Goal: Task Accomplishment & Management: Manage account settings

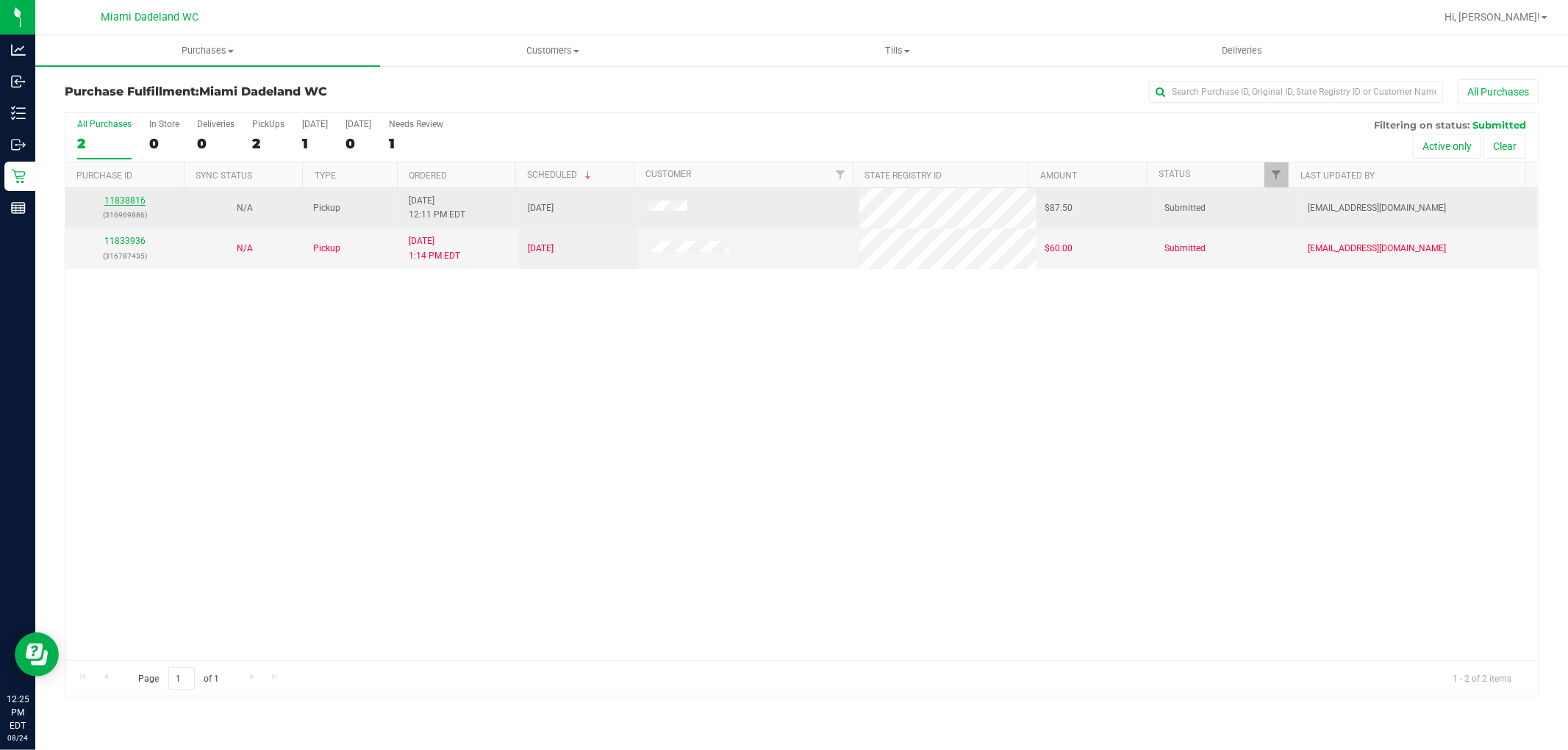
click at [133, 203] on link "11838816" at bounding box center [125, 200] width 41 height 10
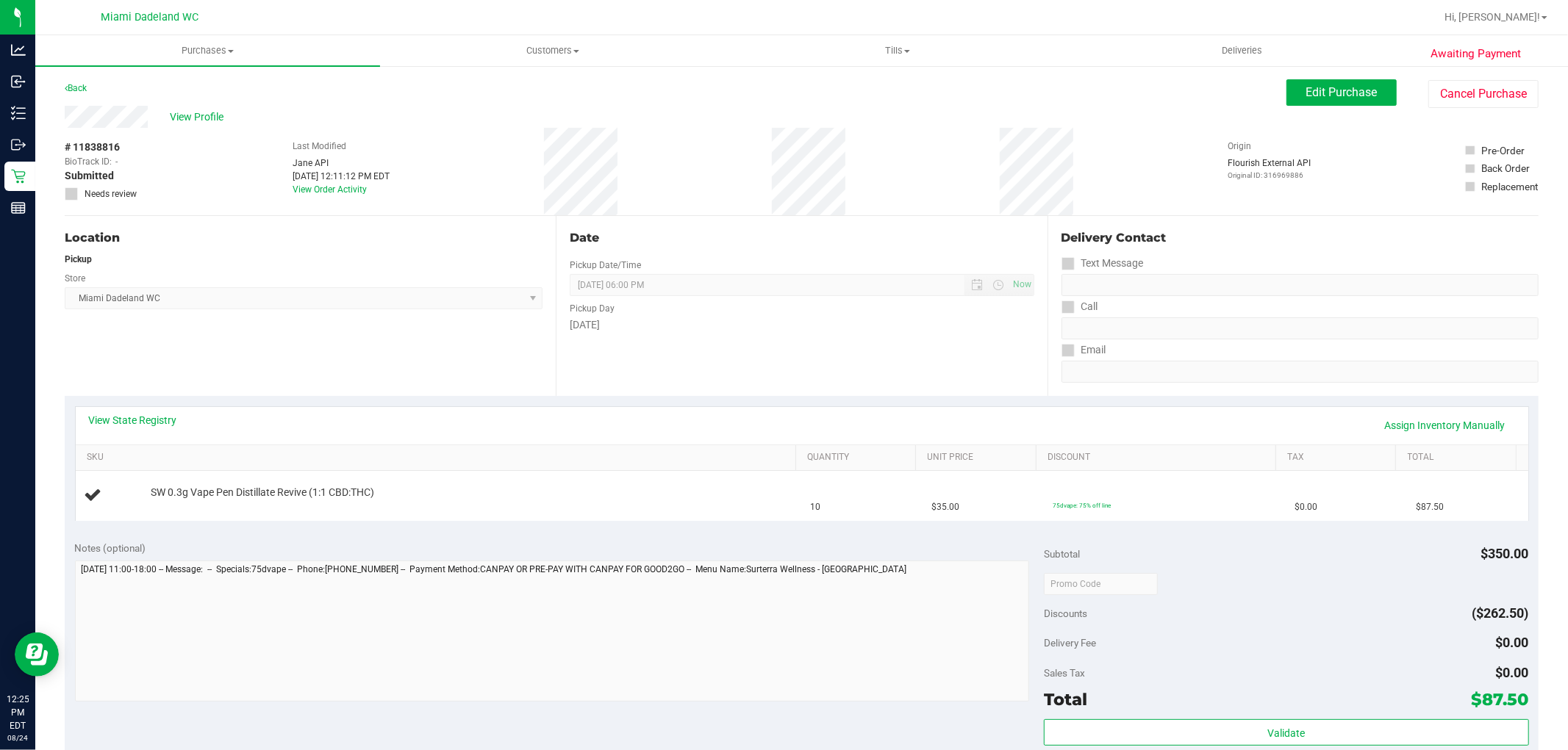
click at [159, 431] on div "View State Registry Assign Inventory Manually" at bounding box center [802, 425] width 1426 height 25
click at [160, 420] on link "View State Registry" at bounding box center [133, 420] width 88 height 15
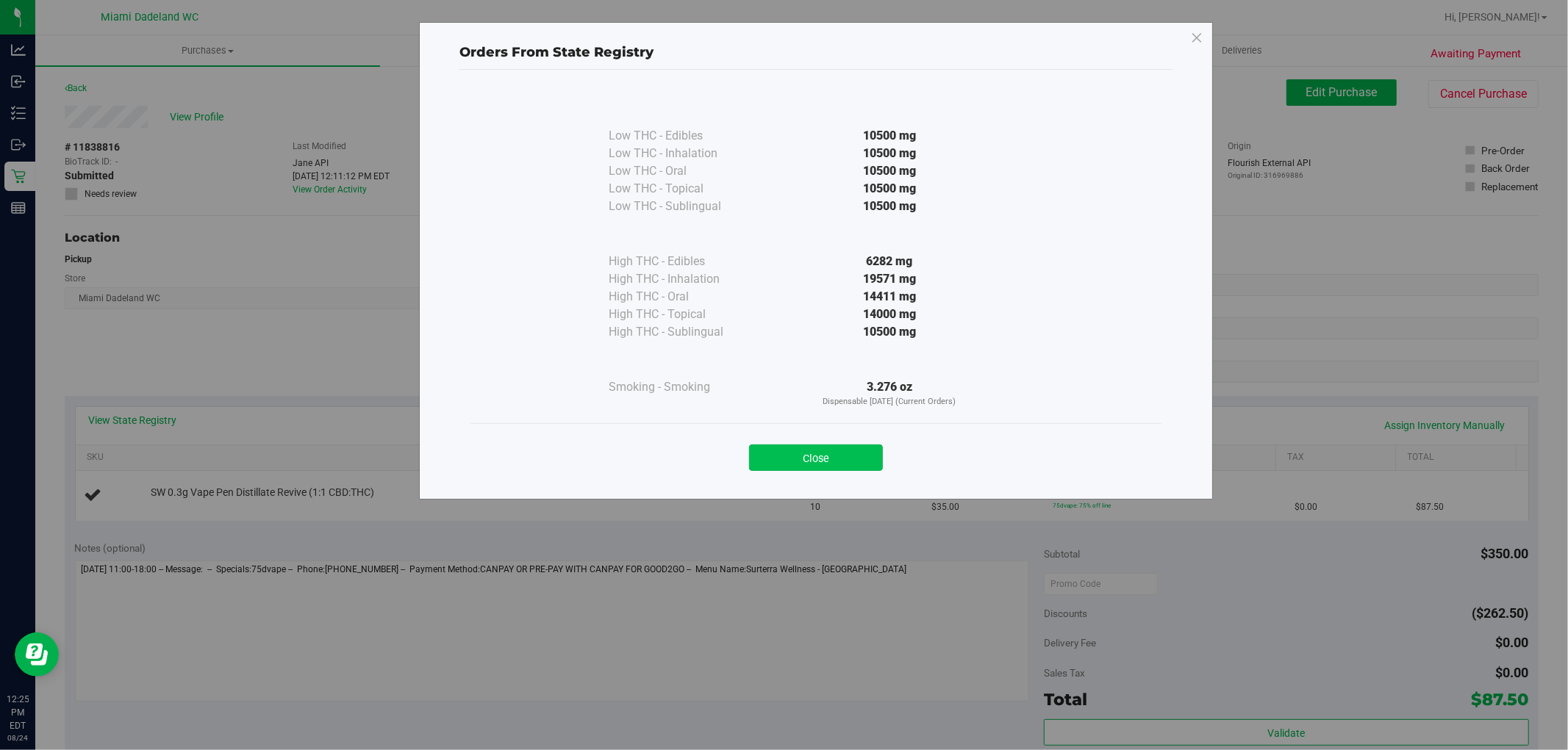
click at [819, 455] on button "Close" at bounding box center [815, 458] width 133 height 27
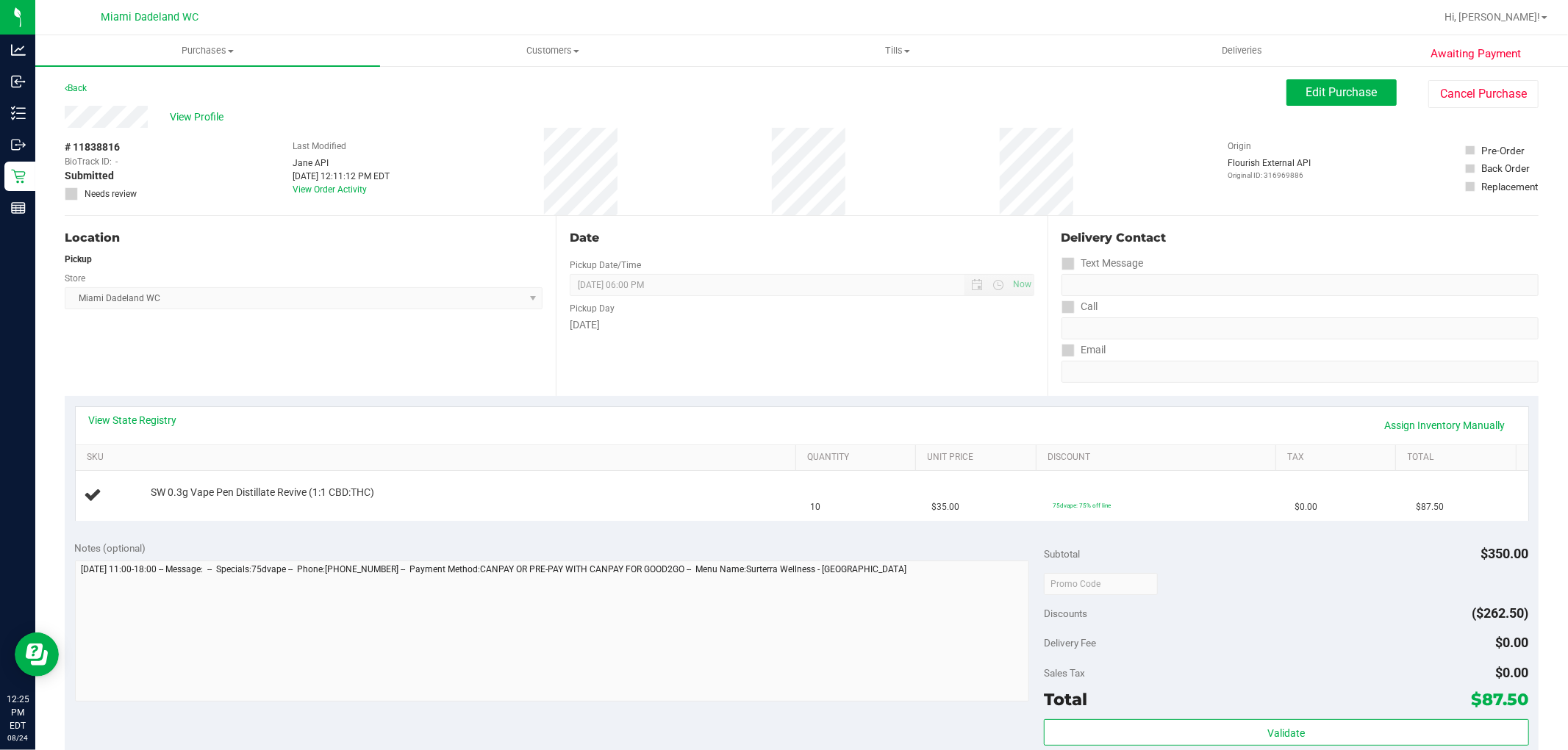
click at [442, 381] on div "Location Pickup Store Miami Dadeland WC Select Store Bonita Springs WC Boynton …" at bounding box center [310, 306] width 491 height 180
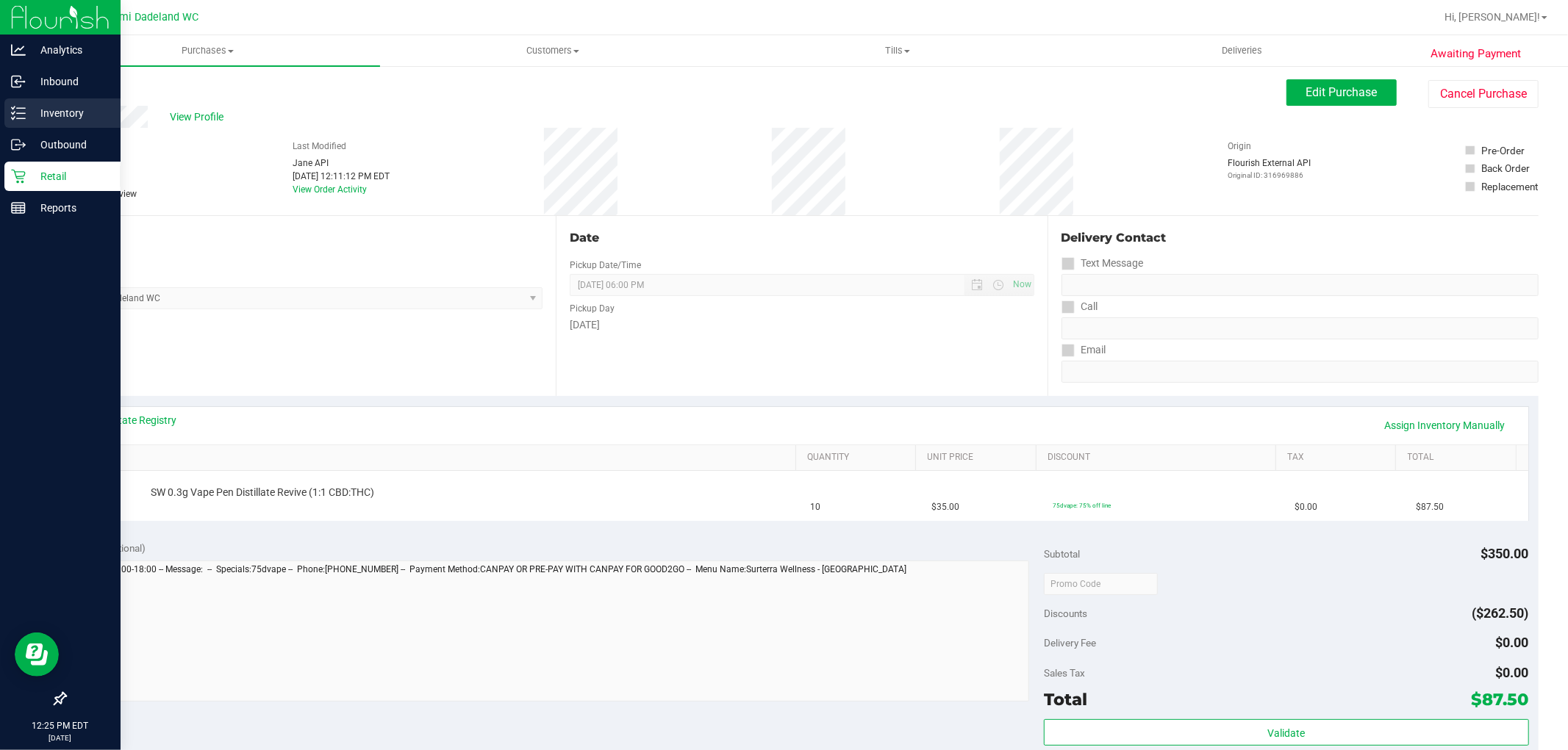
click at [70, 107] on p "Inventory" at bounding box center [70, 113] width 88 height 18
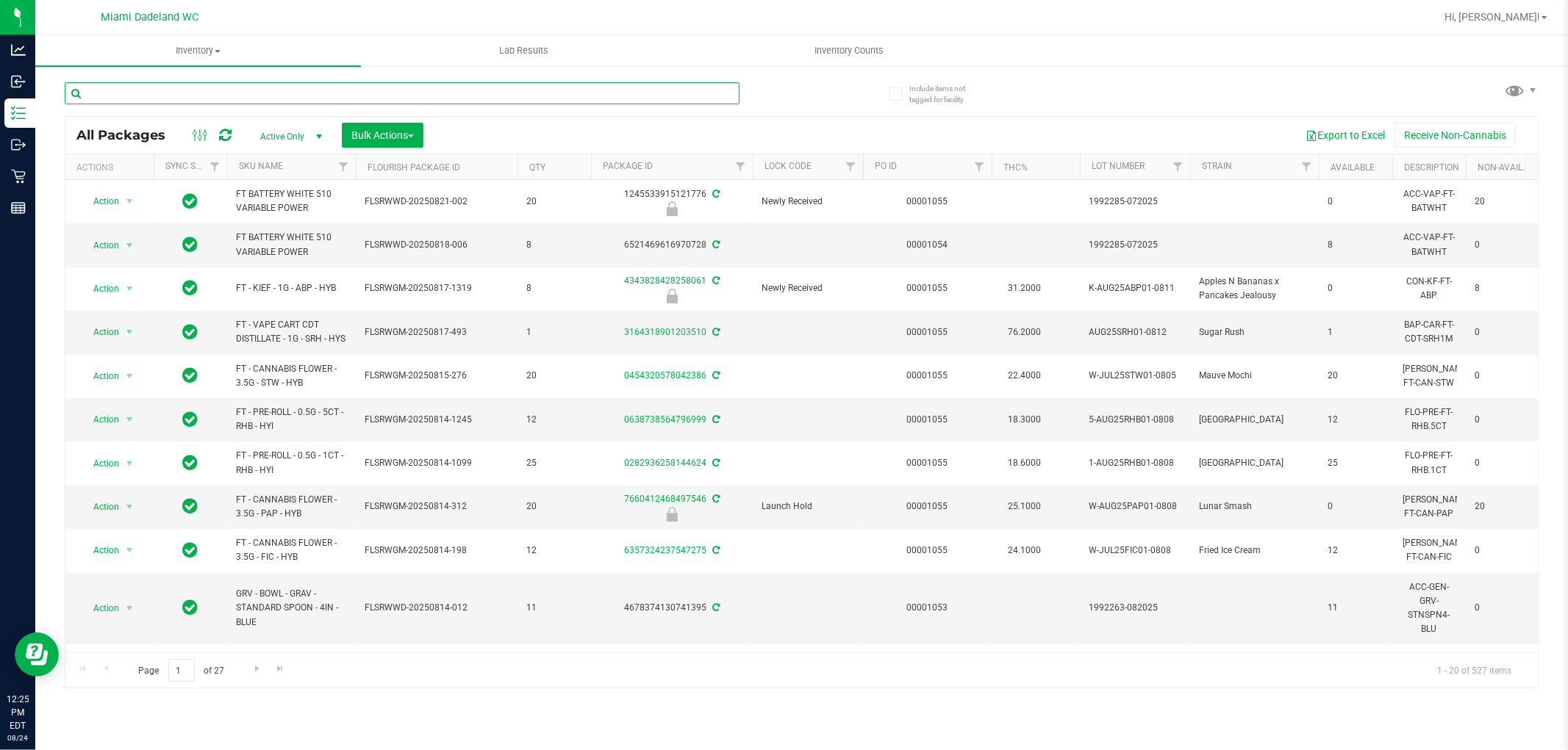
click at [473, 99] on input "text" at bounding box center [402, 94] width 675 height 22
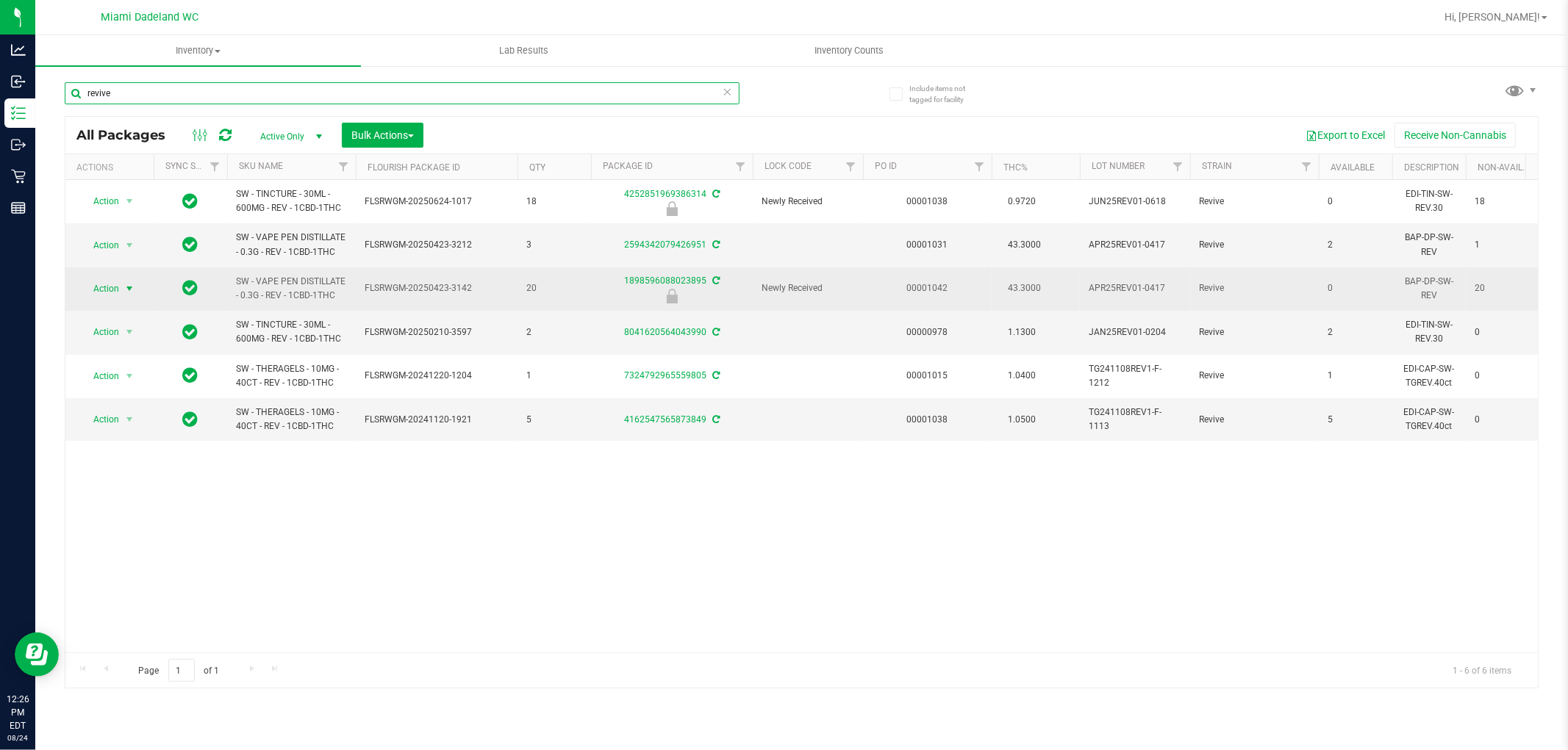
type input "revive"
click at [125, 290] on span "select" at bounding box center [130, 289] width 12 height 12
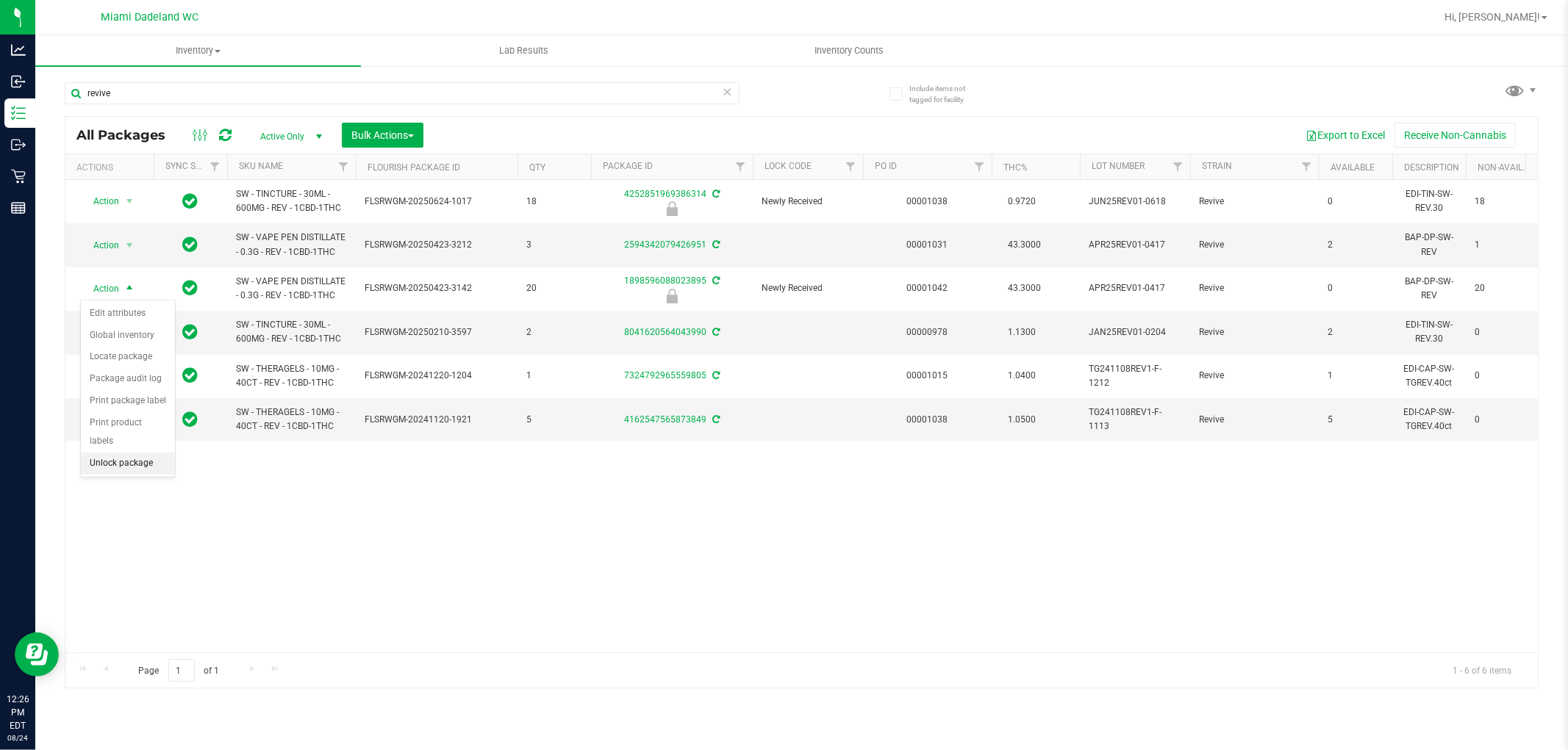
click at [126, 466] on li "Unlock package" at bounding box center [128, 463] width 94 height 22
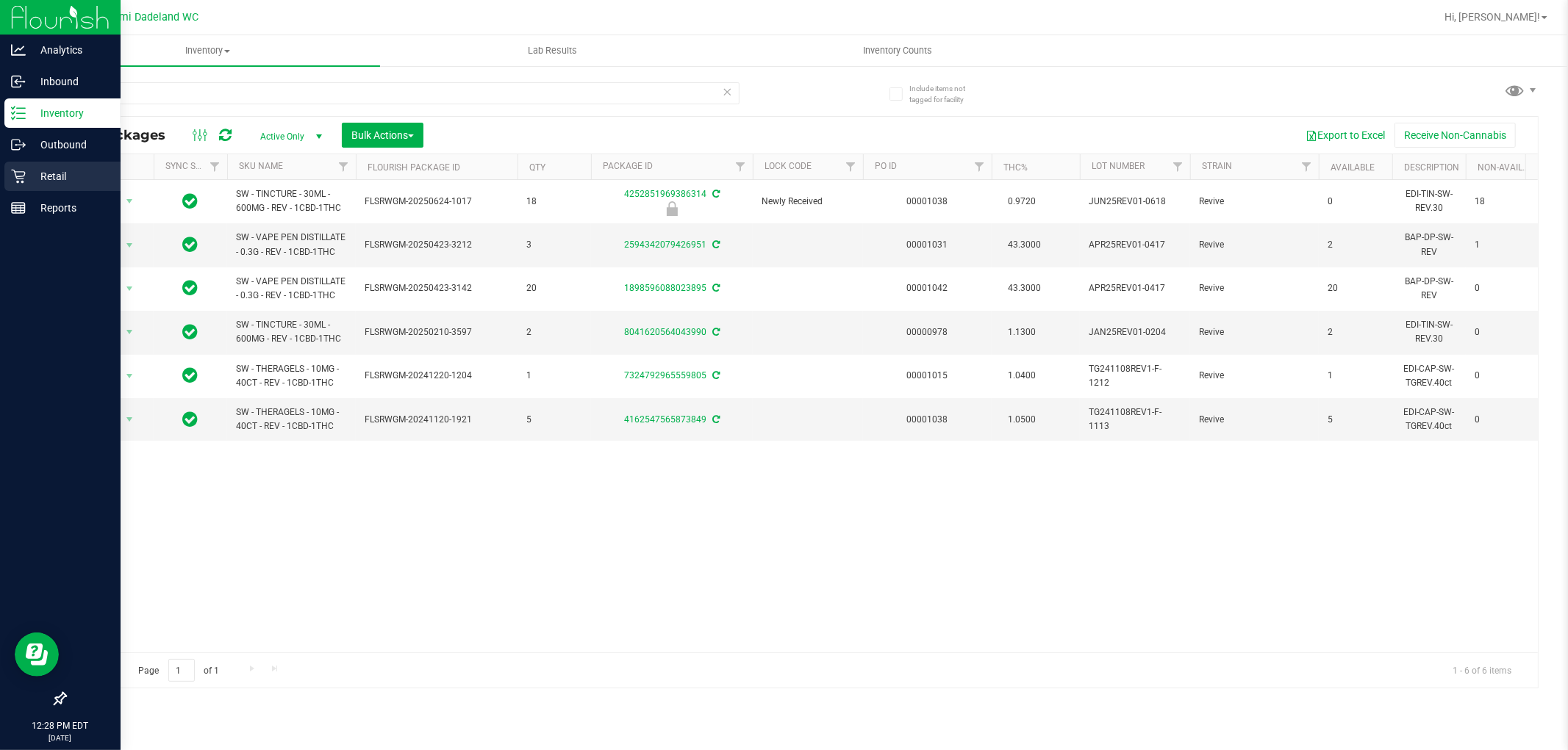
click at [24, 175] on icon at bounding box center [18, 176] width 14 height 14
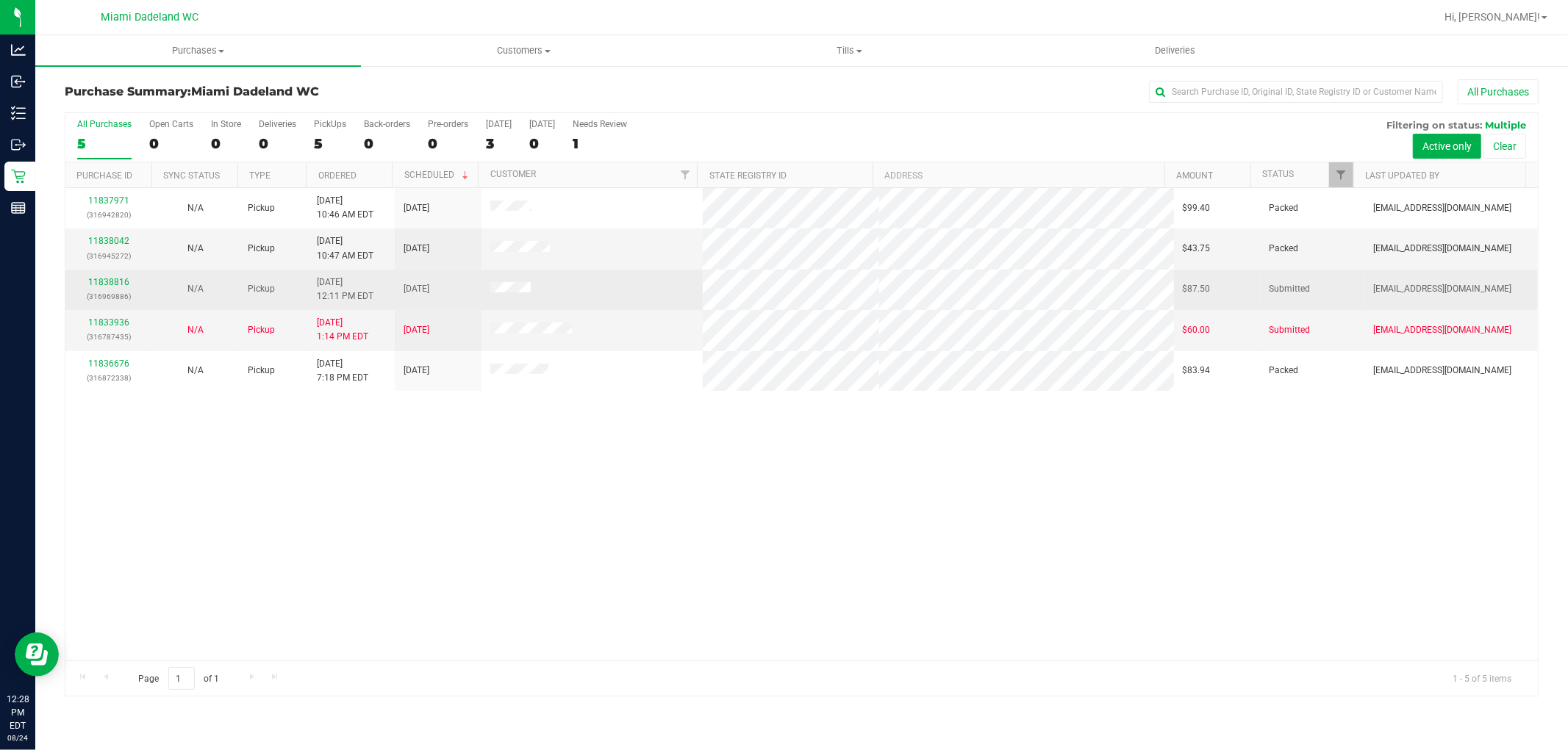
click at [103, 276] on div "11838816 (316969886)" at bounding box center [109, 290] width 69 height 28
click at [96, 287] on link "11838816" at bounding box center [109, 282] width 41 height 10
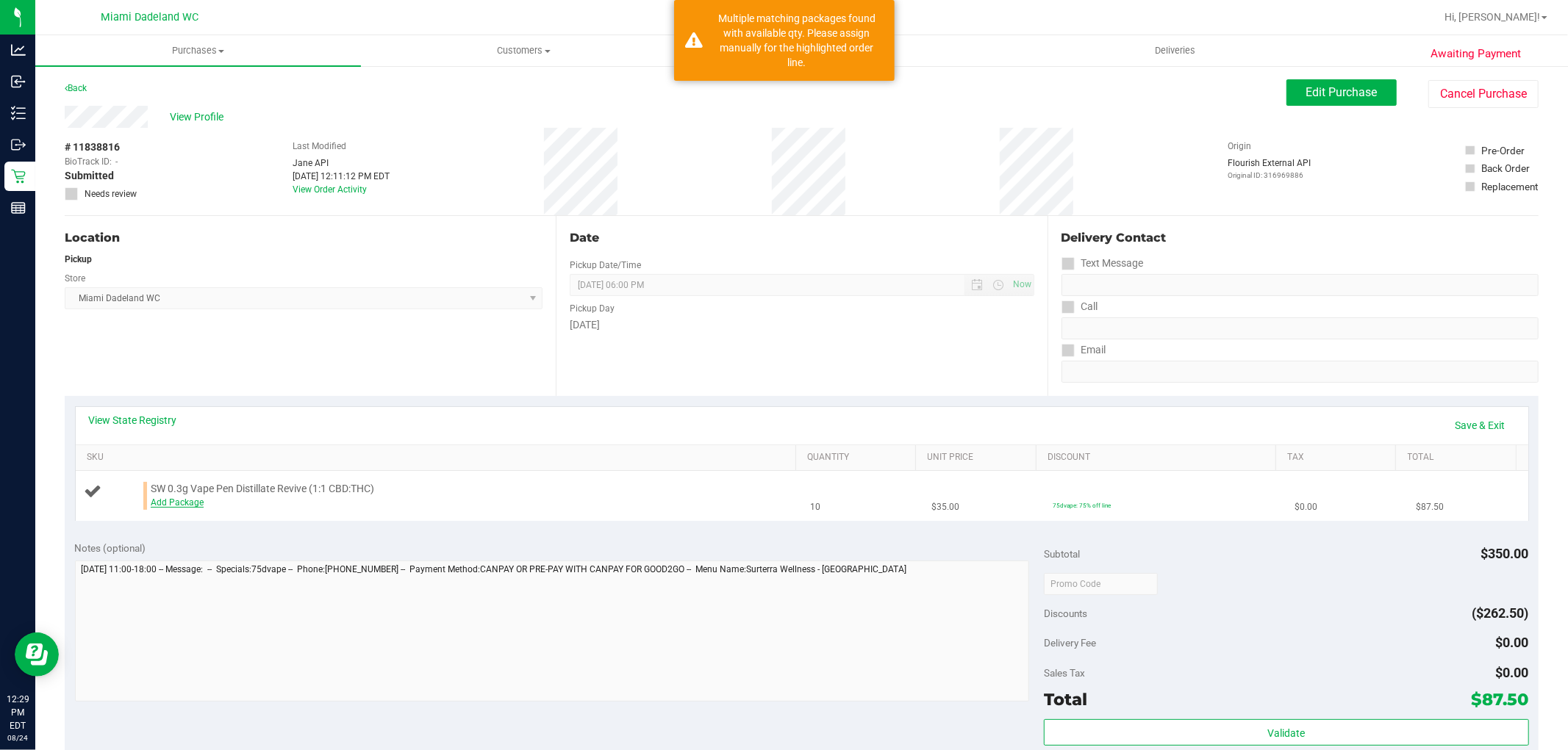
click at [181, 500] on link "Add Package" at bounding box center [177, 502] width 53 height 10
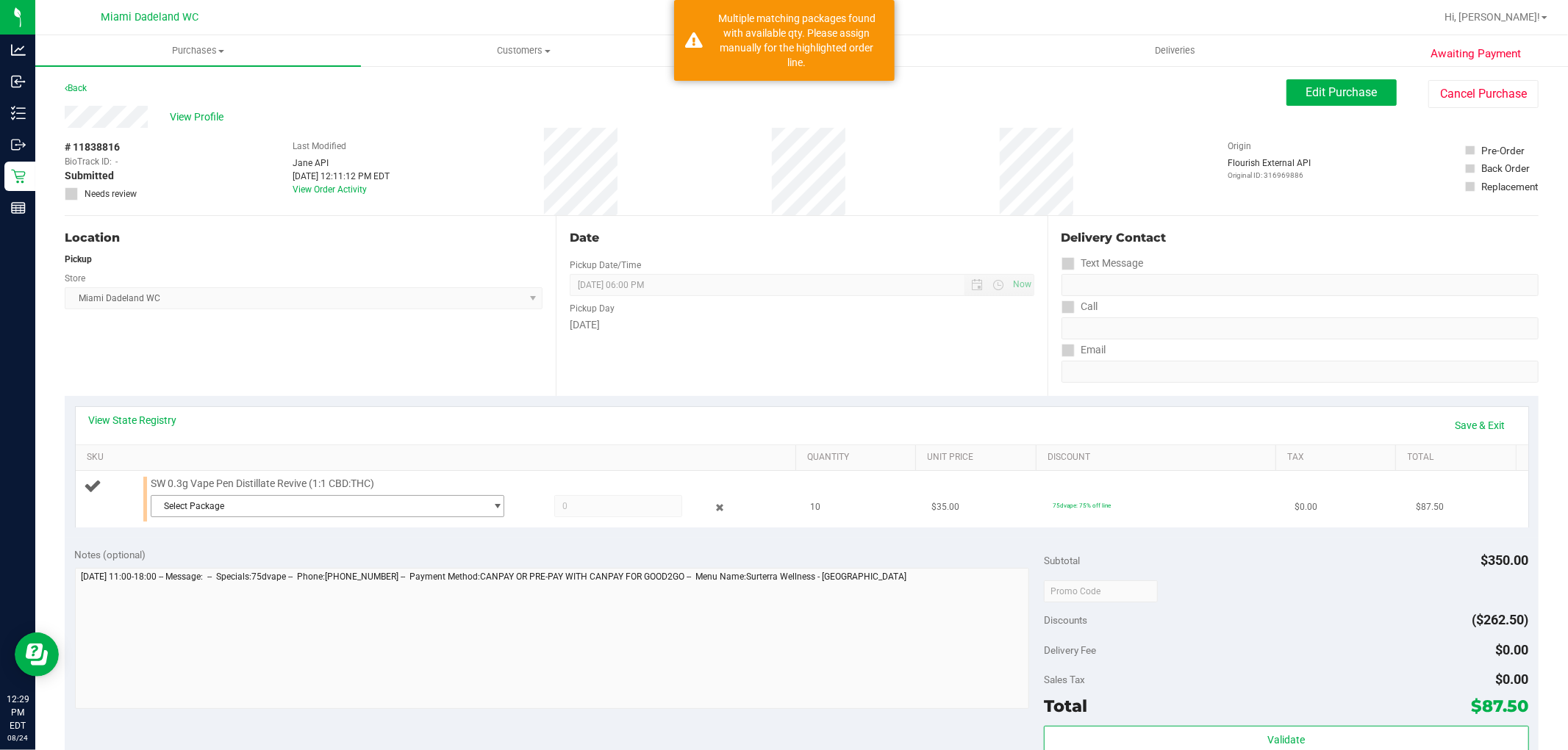
click at [211, 500] on span "Select Package" at bounding box center [318, 506] width 334 height 21
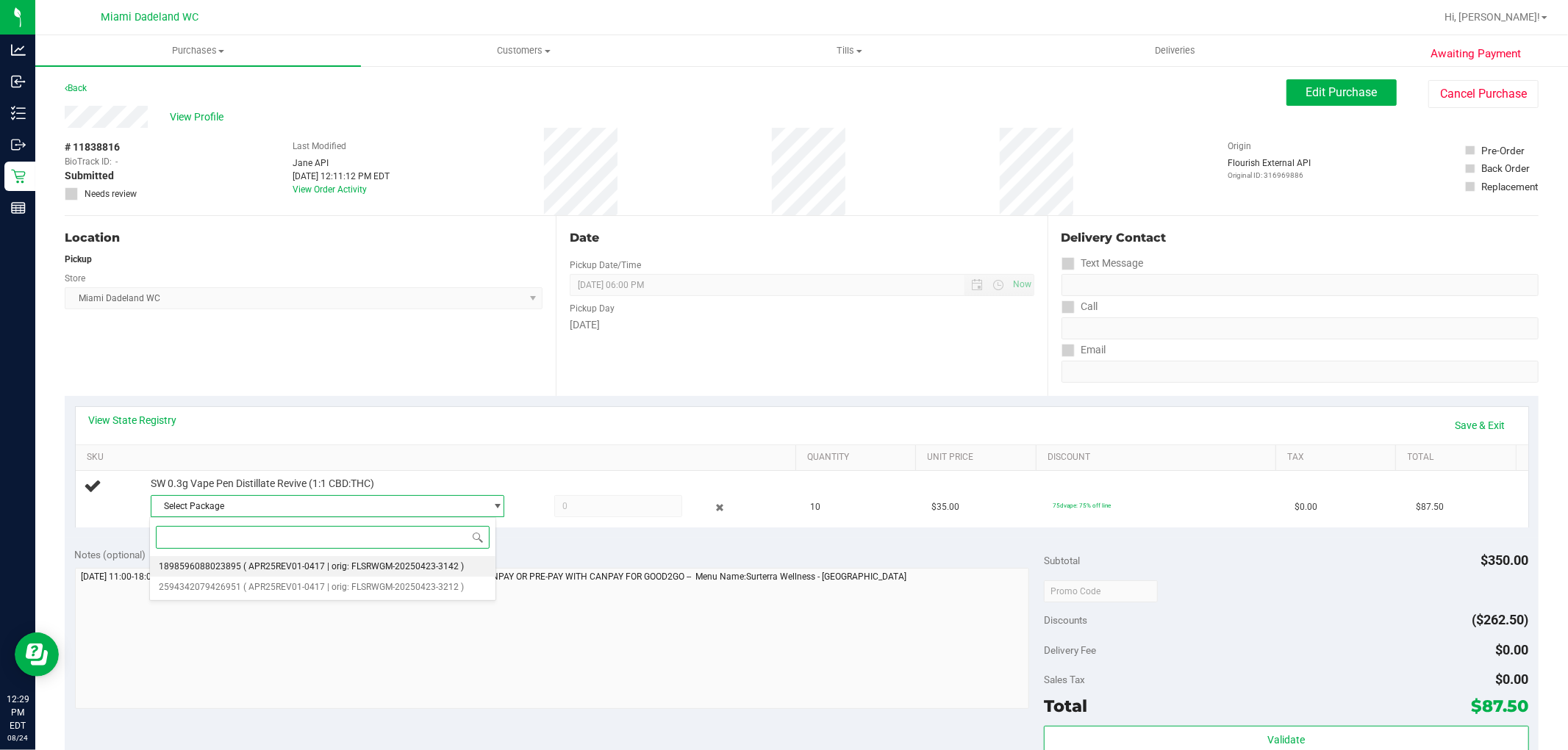
click at [282, 556] on li "1898596088023895 ( APR25REV01-0417 | orig: FLSRWGM-20250423-3142 )" at bounding box center [323, 567] width 346 height 21
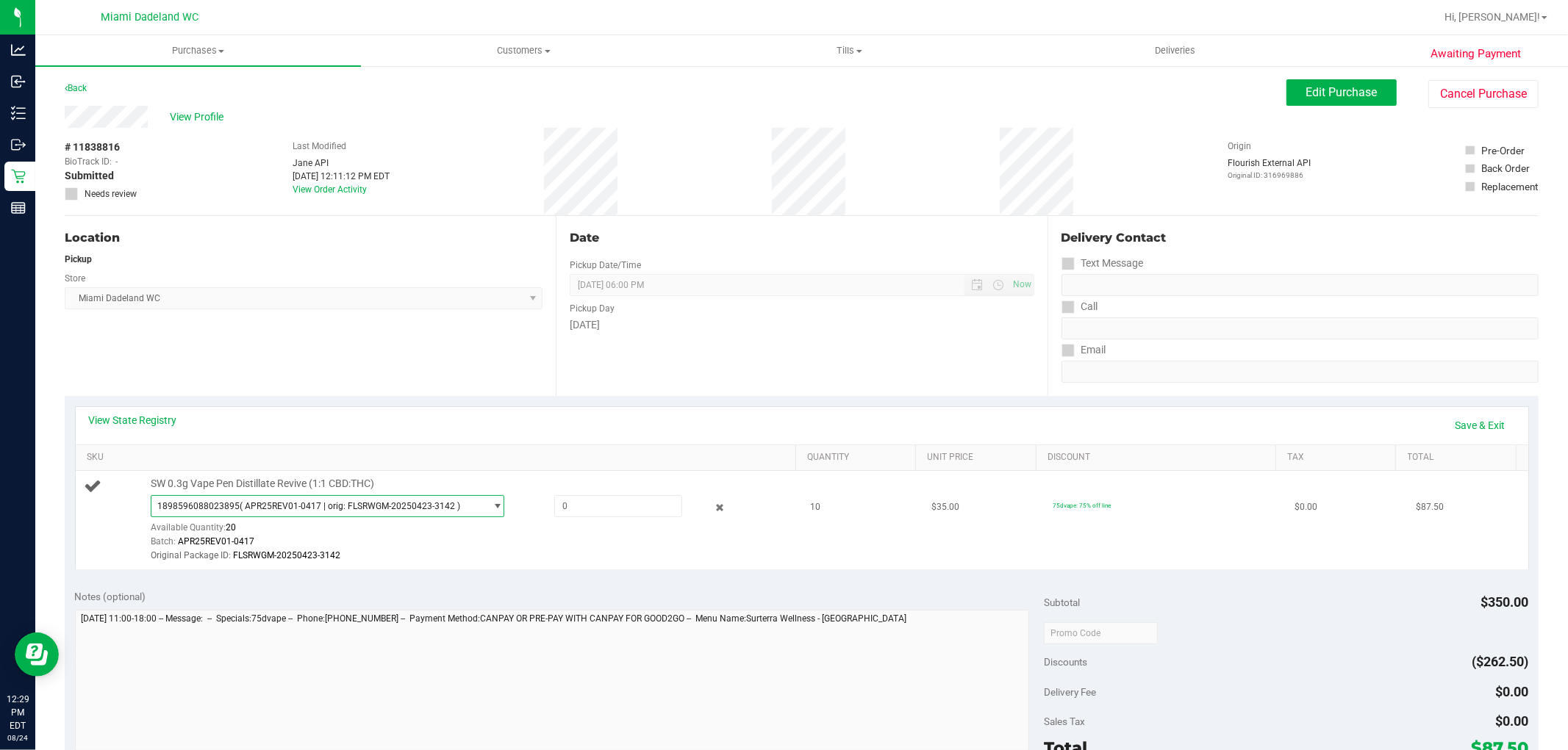
click at [318, 508] on span "( APR25REV01-0417 | orig: FLSRWGM-20250423-3142 )" at bounding box center [349, 506] width 220 height 10
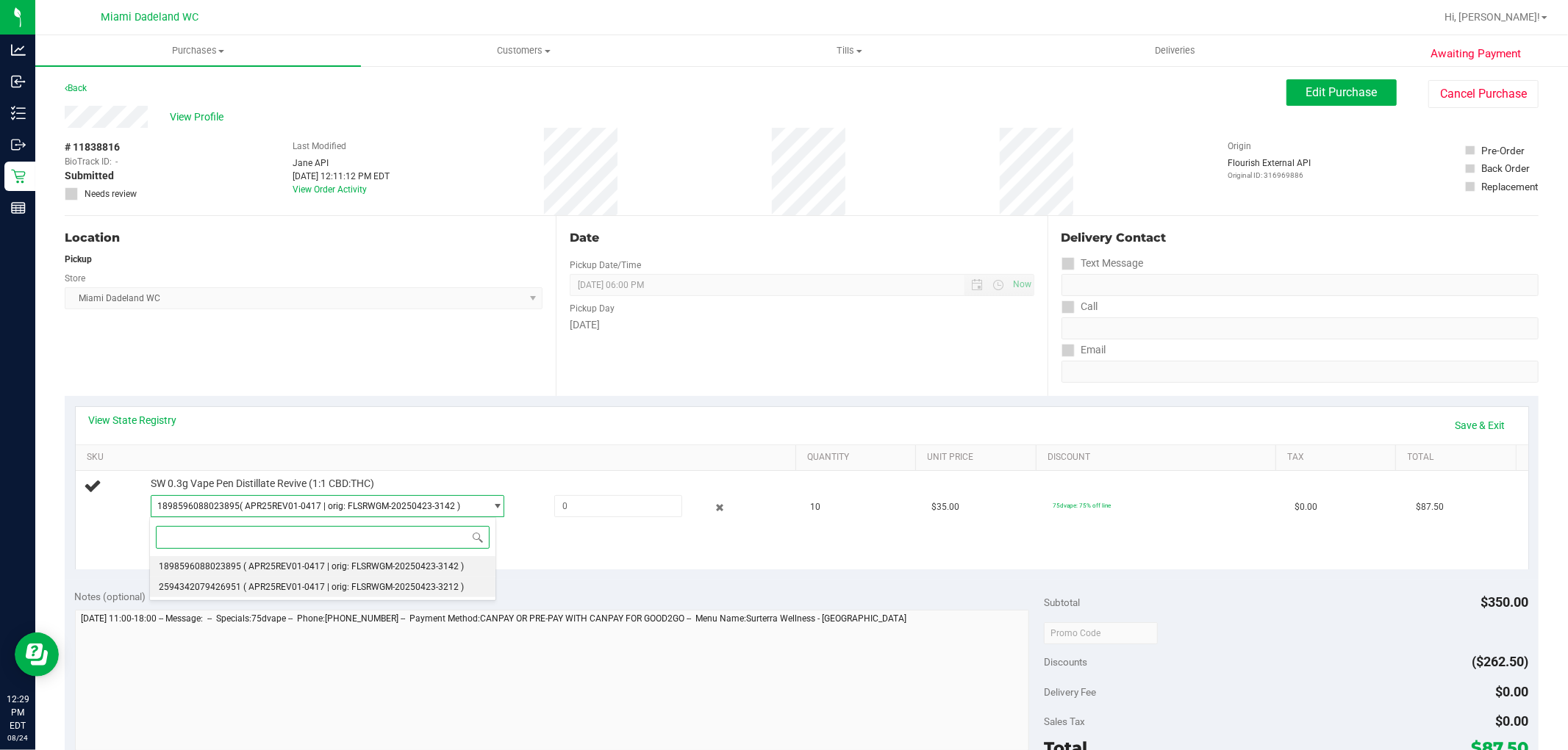
click at [268, 583] on span "( APR25REV01-0417 | orig: FLSRWGM-20250423-3212 )" at bounding box center [353, 587] width 220 height 10
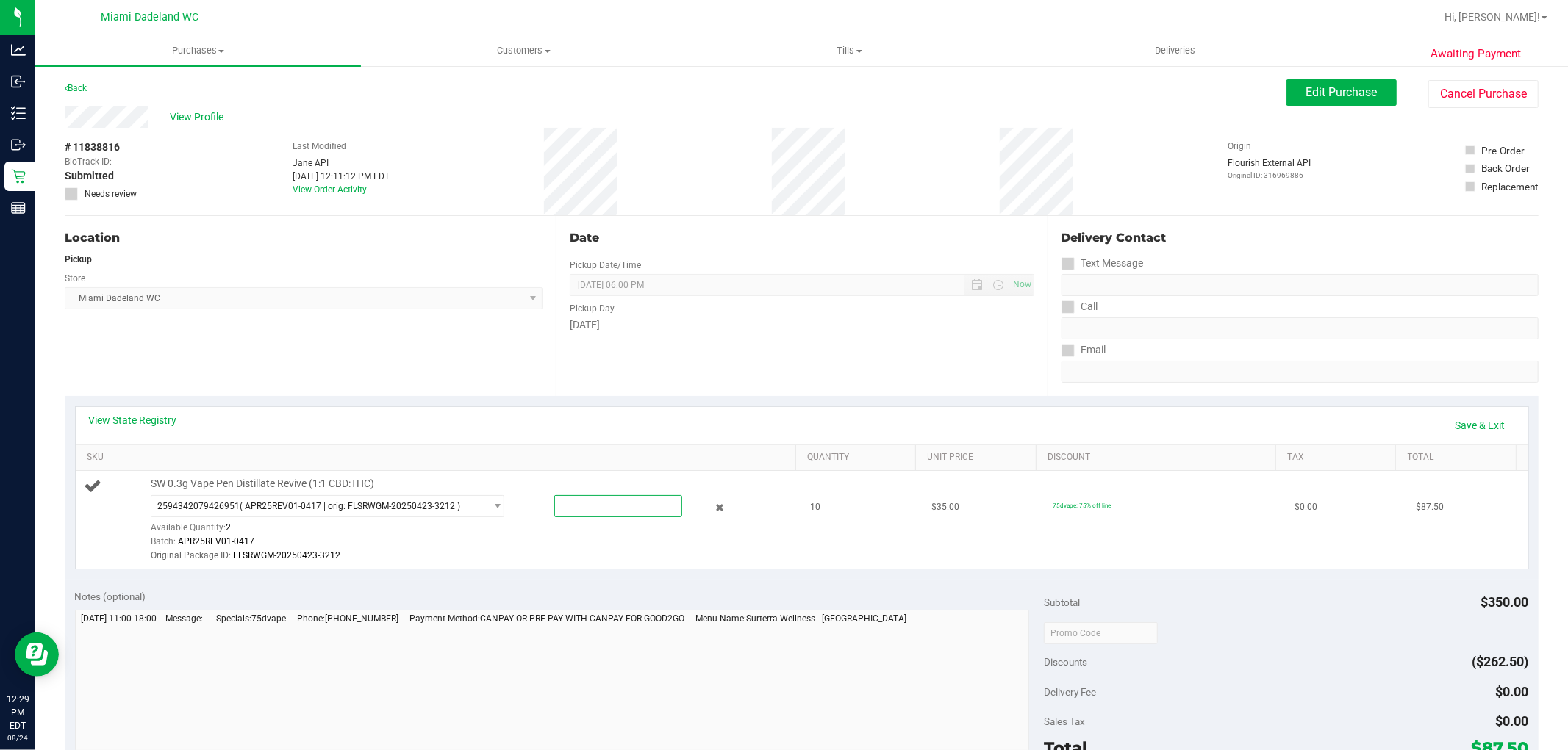
click at [554, 503] on span at bounding box center [619, 506] width 128 height 22
type input "2"
type input "2.0000"
click at [520, 549] on div "Original Package ID: FLSRWGM-20250423-3212" at bounding box center [470, 556] width 638 height 14
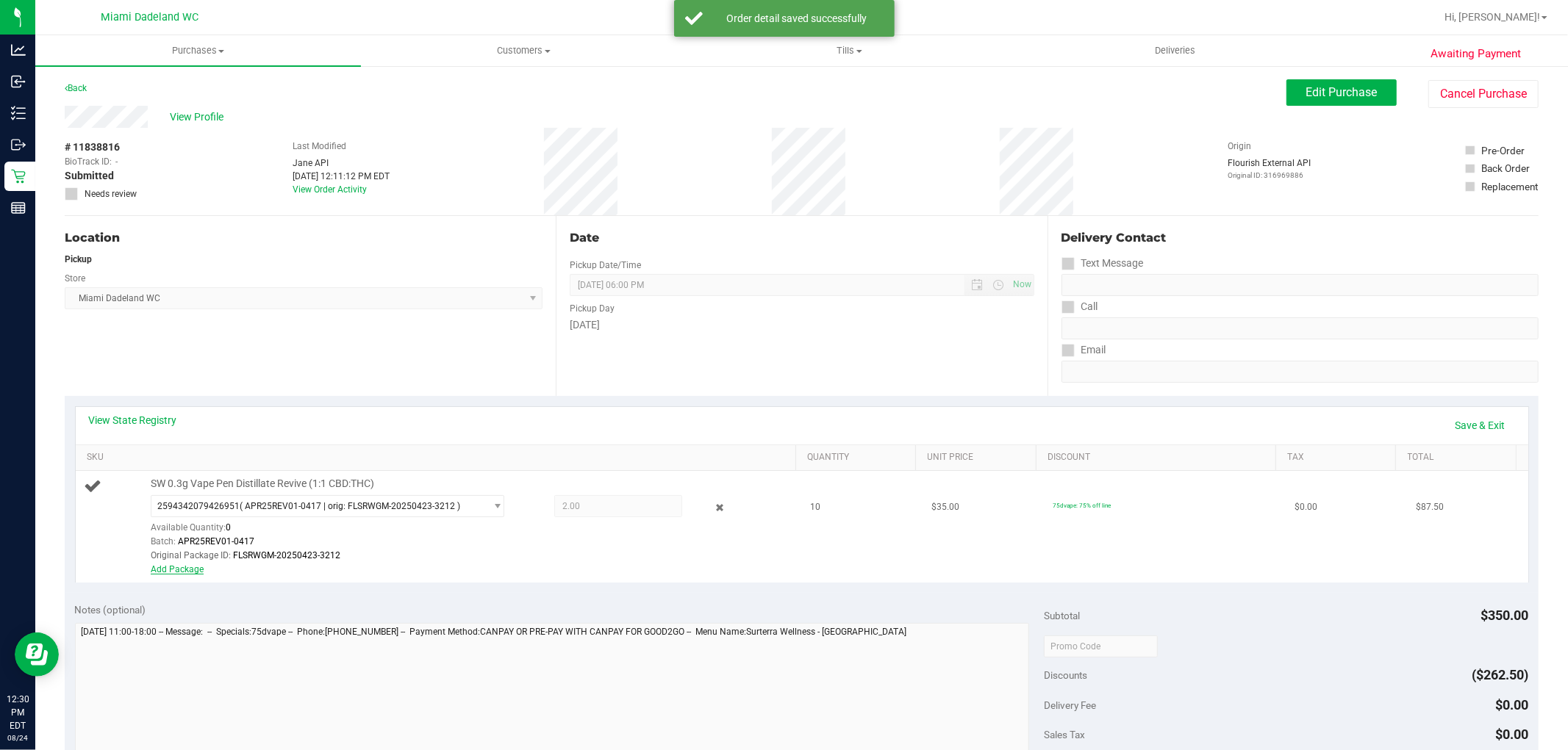
click at [192, 570] on link "Add Package" at bounding box center [177, 569] width 53 height 10
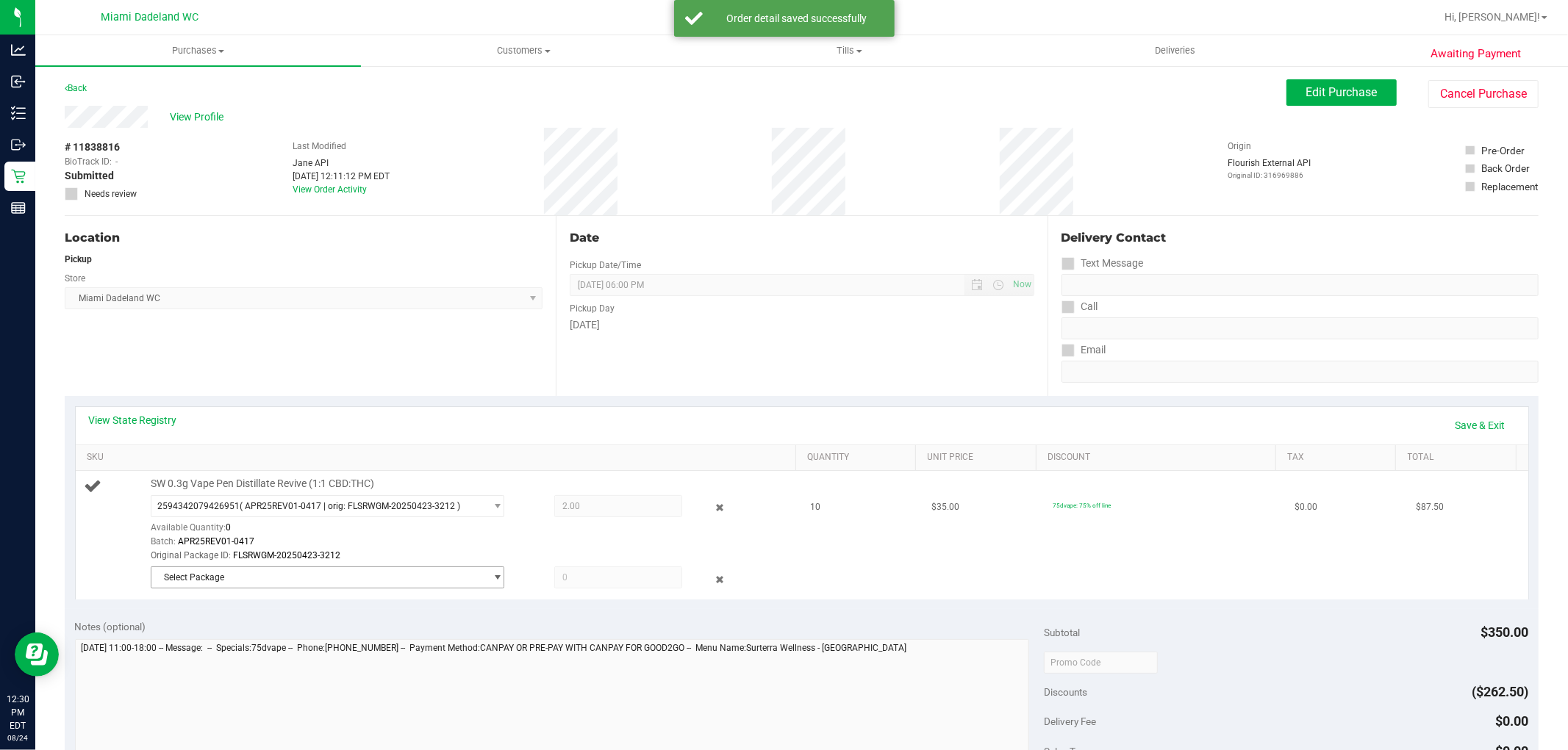
click at [194, 581] on span "Select Package" at bounding box center [318, 578] width 334 height 21
click at [243, 635] on span "( APR25REV01-0417 | orig: FLSRWGM-20250423-3142 )" at bounding box center [353, 639] width 220 height 10
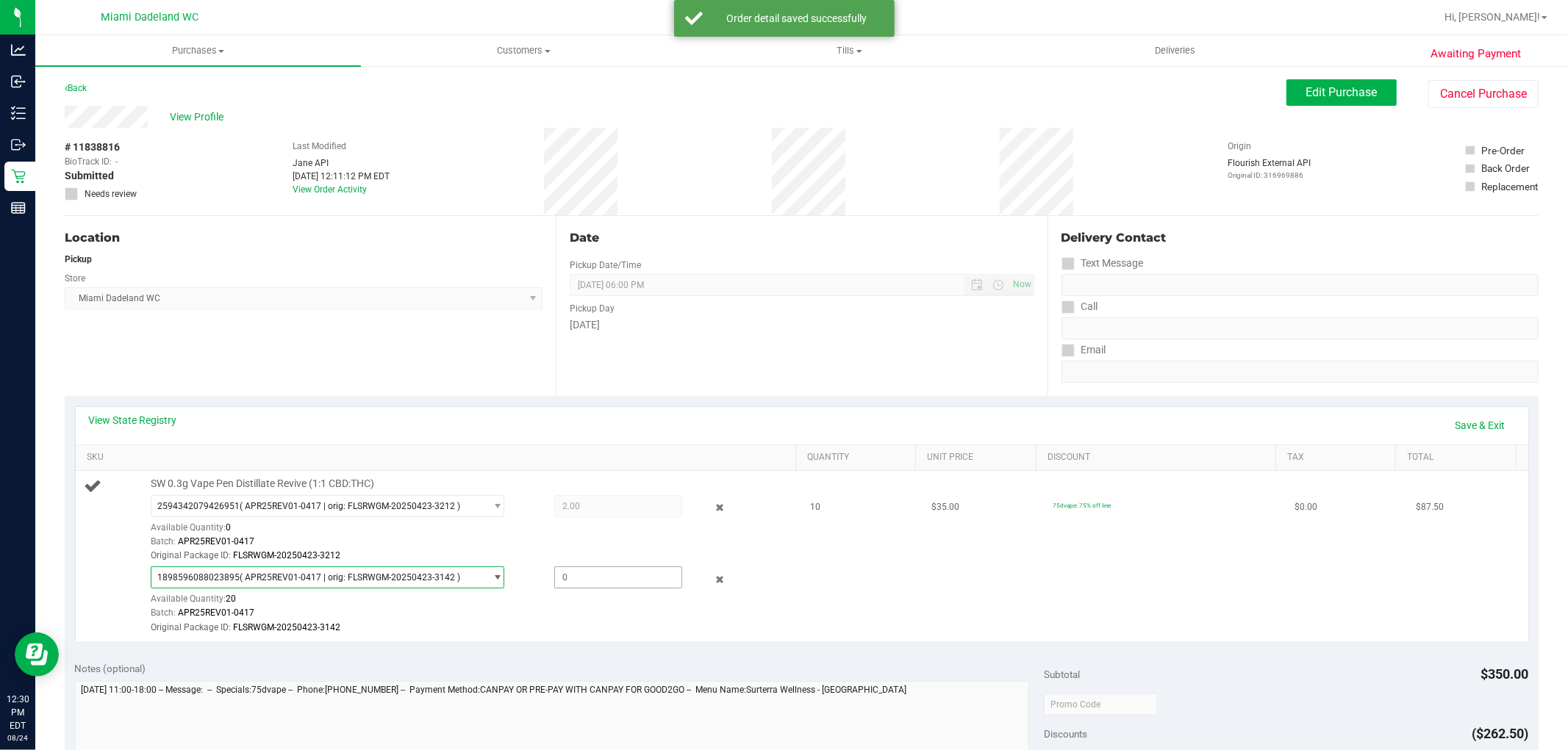
click at [589, 581] on span at bounding box center [619, 578] width 128 height 22
type input "8"
type input "8.0000"
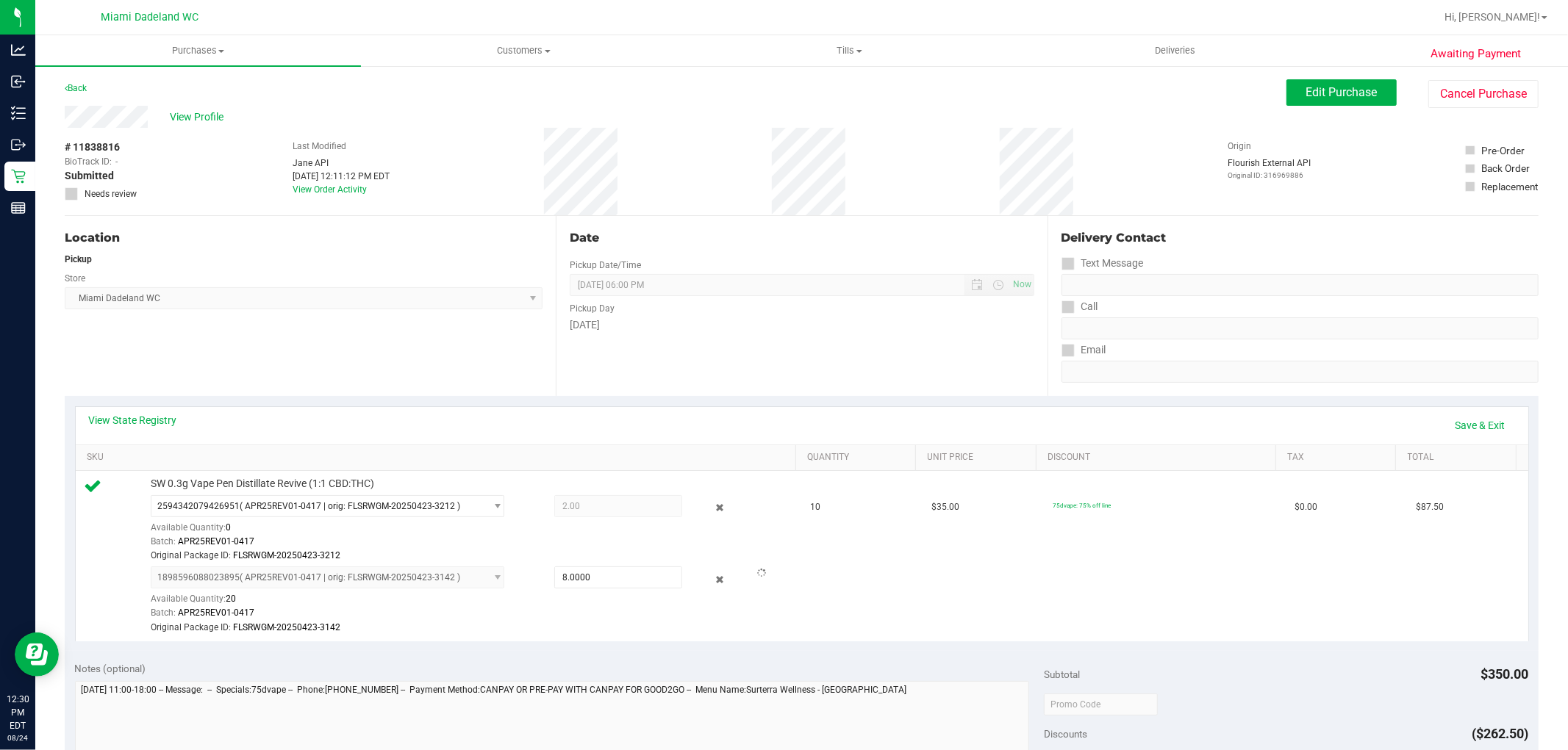
click at [562, 645] on div "View State Registry Save & Exit SKU Quantity Unit Price Discount Tax Total SW 0…" at bounding box center [801, 524] width 1474 height 255
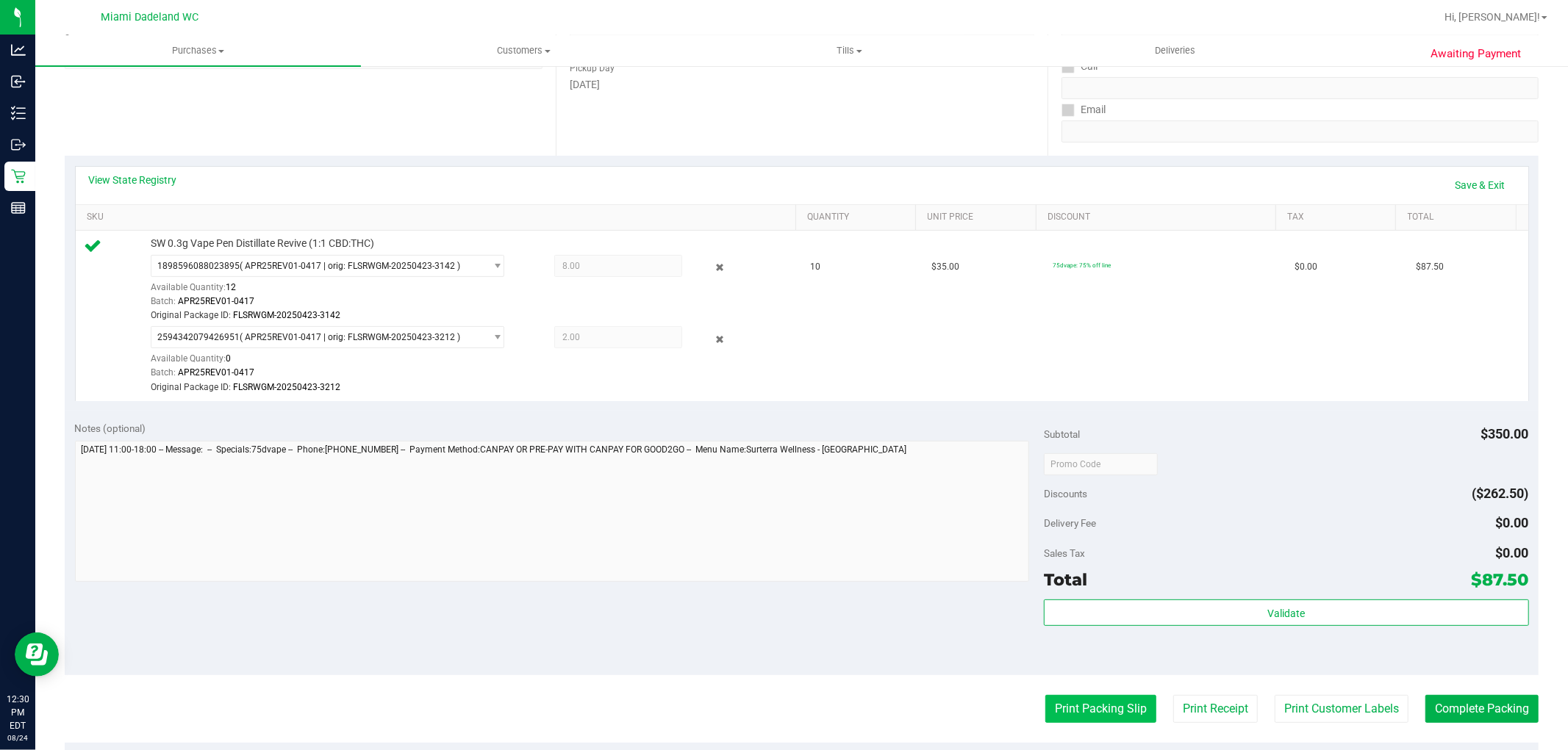
scroll to position [489, 0]
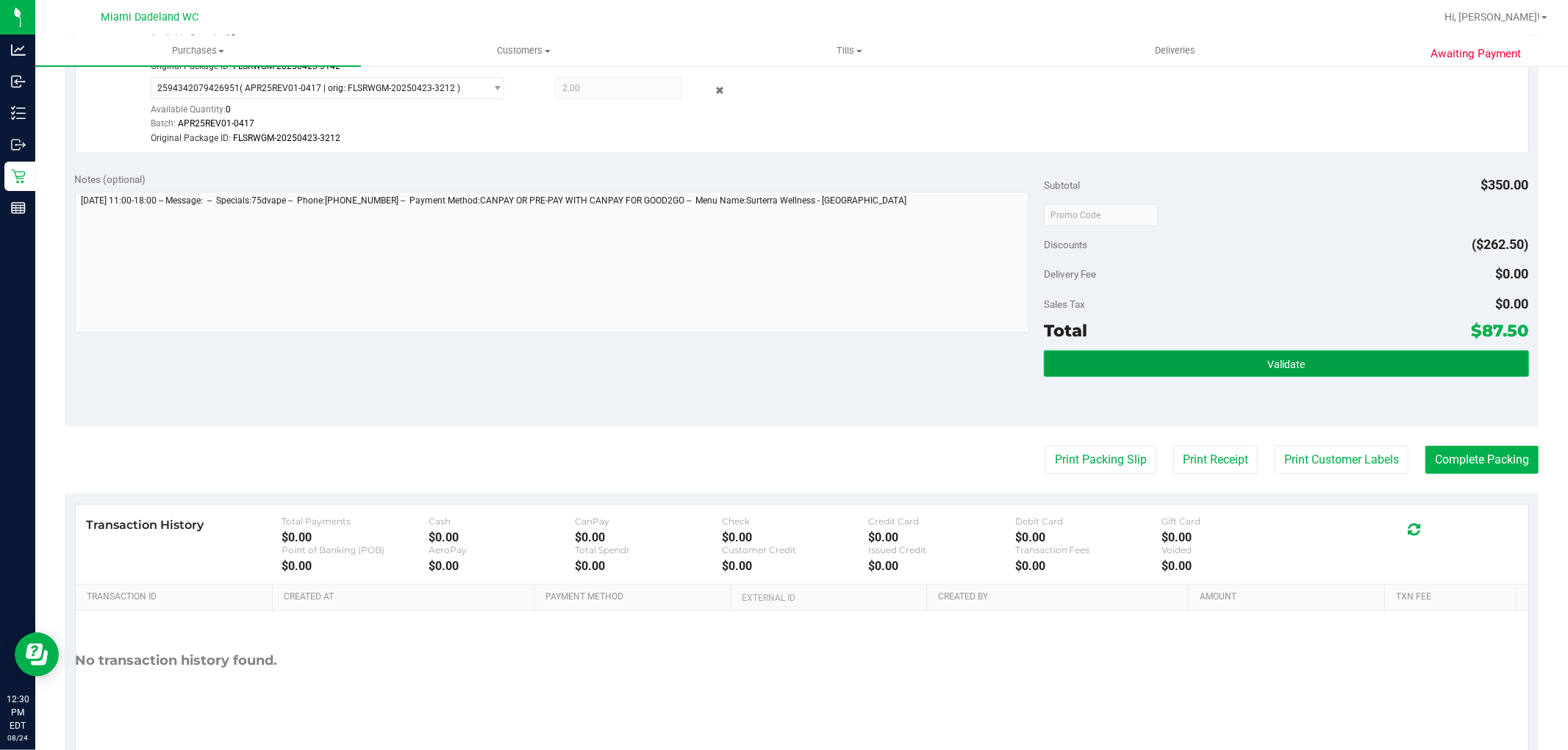
click at [1350, 365] on button "Validate" at bounding box center [1286, 364] width 484 height 27
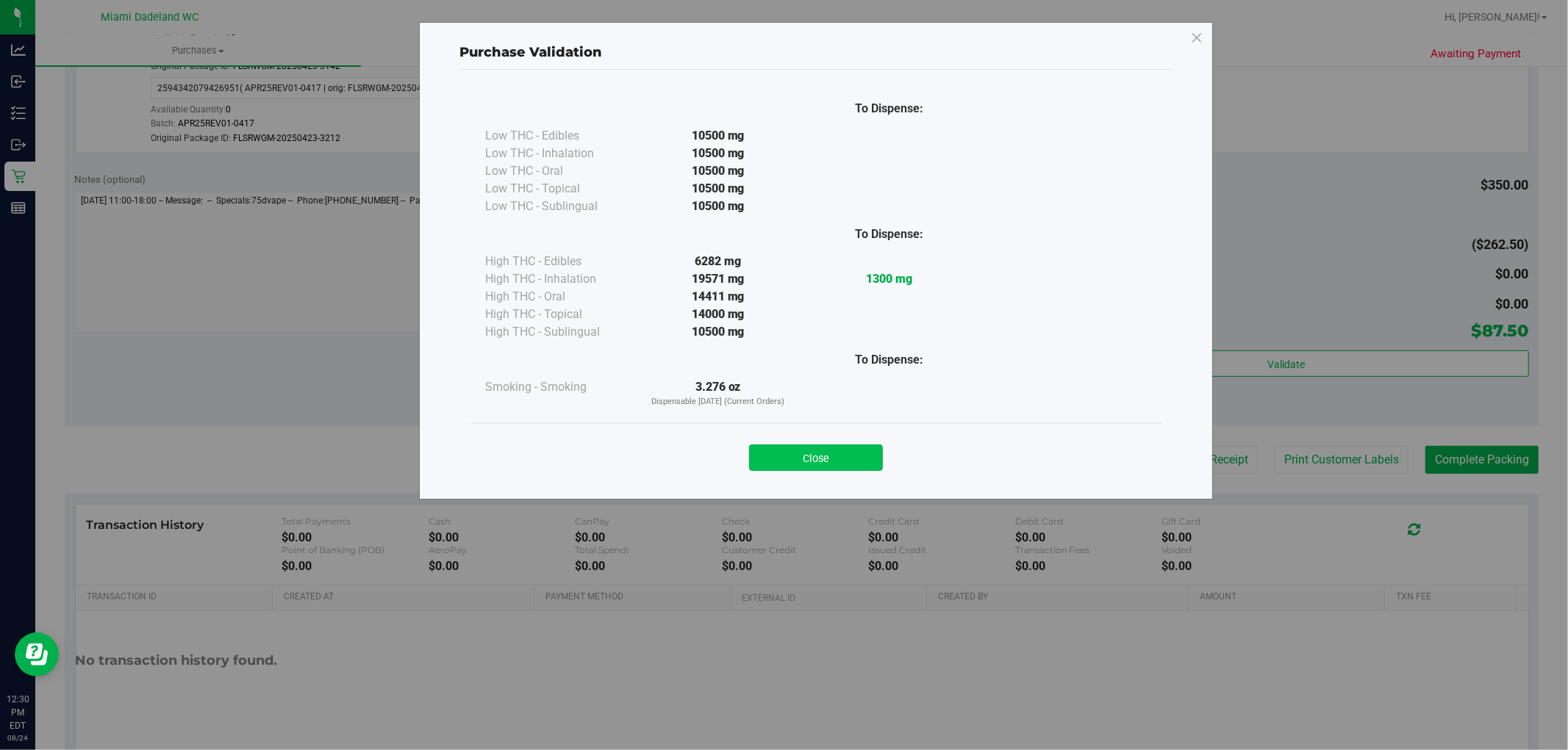
click at [772, 463] on button "Close" at bounding box center [815, 458] width 133 height 27
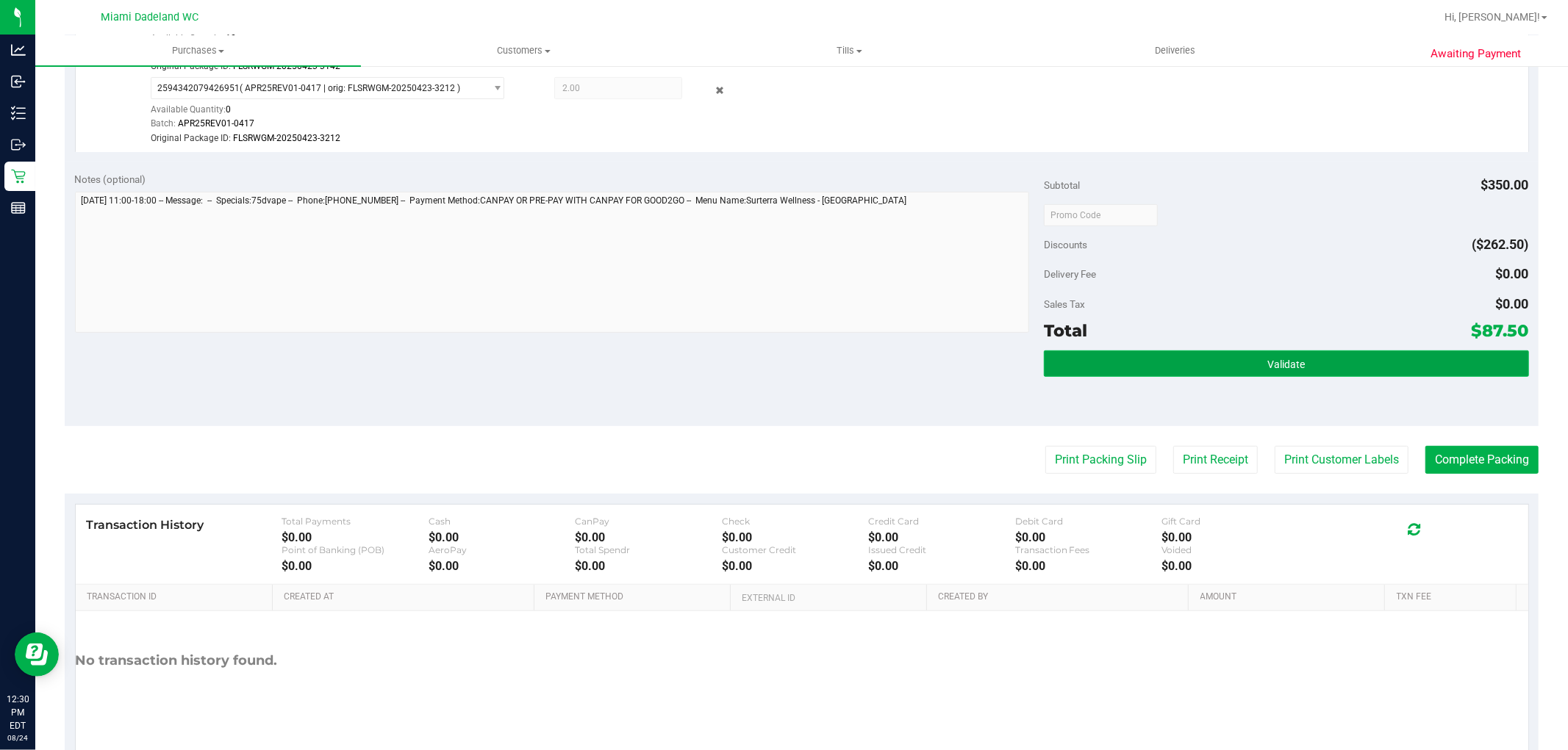
click at [1223, 353] on button "Validate" at bounding box center [1286, 364] width 484 height 27
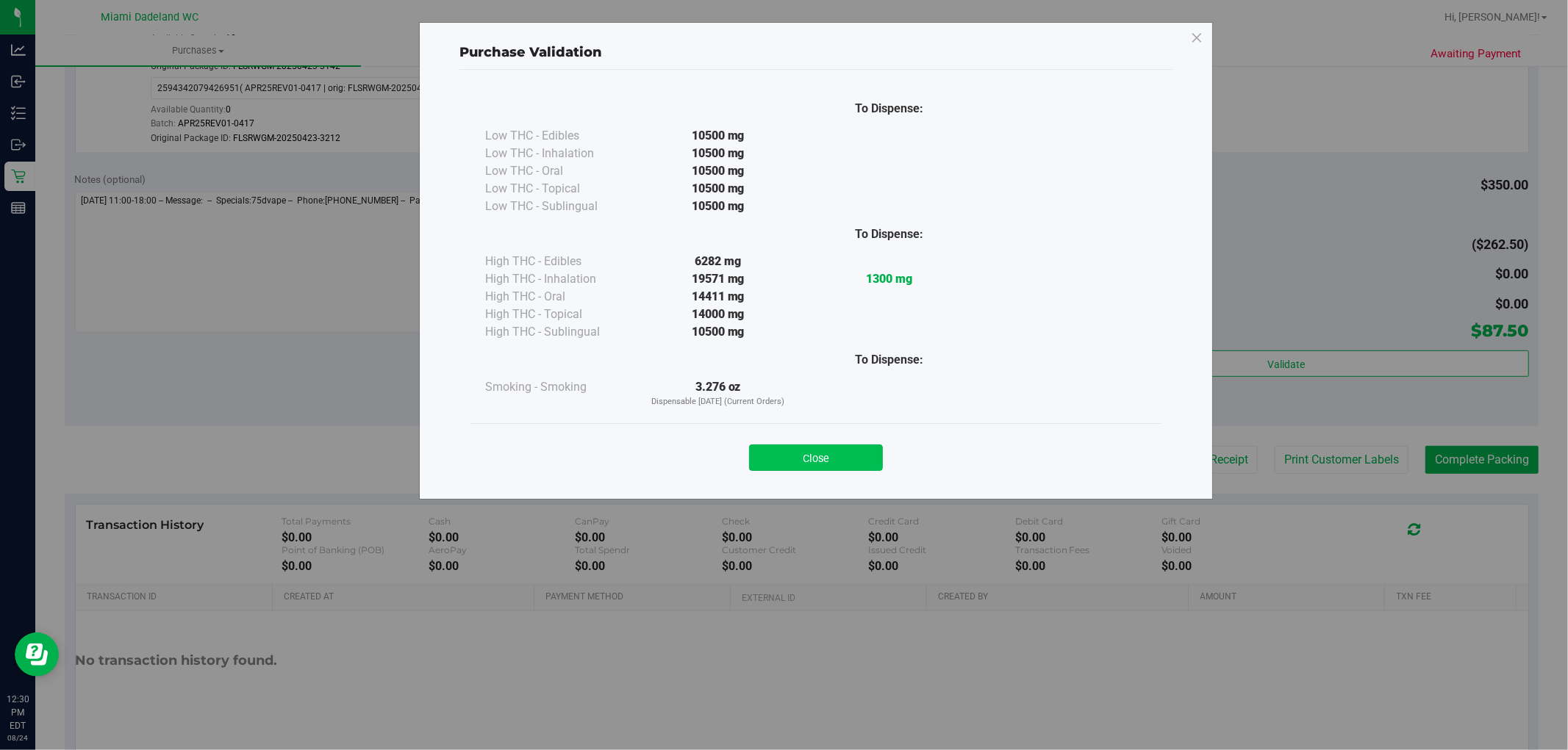
click at [871, 458] on button "Close" at bounding box center [815, 458] width 133 height 27
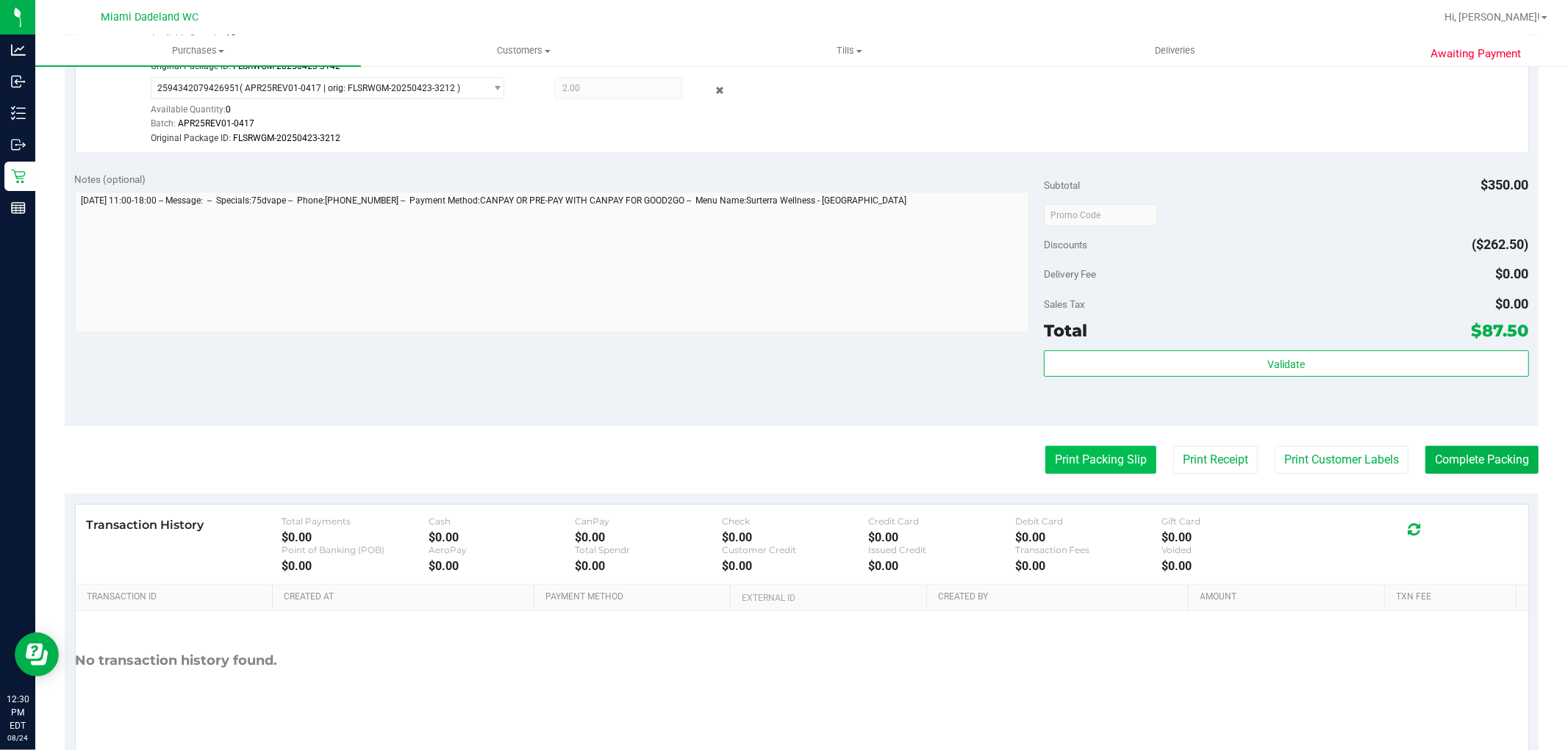
click at [1045, 455] on button "Print Packing Slip" at bounding box center [1101, 460] width 111 height 28
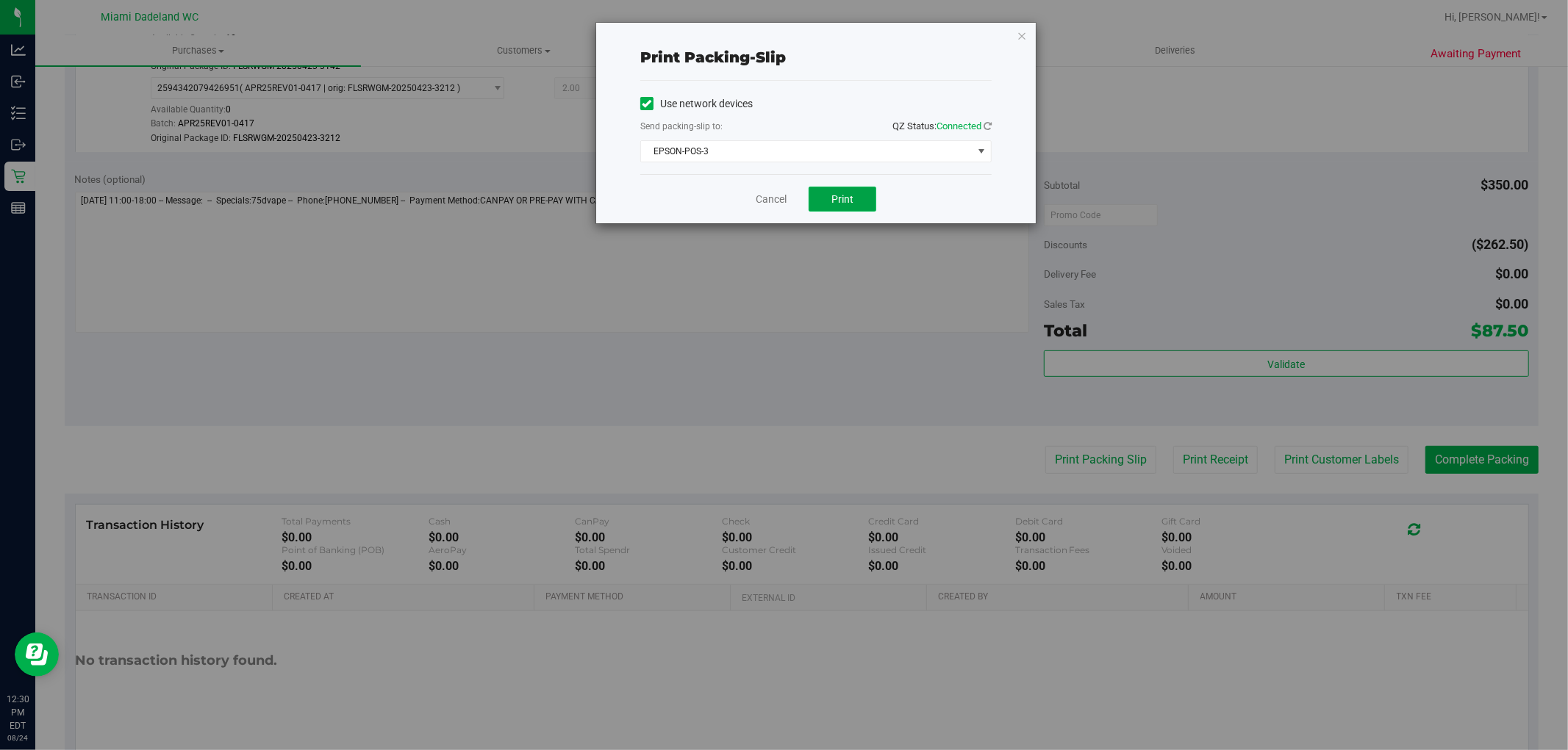
click at [819, 206] on button "Print" at bounding box center [843, 199] width 68 height 25
click at [774, 199] on link "Cancel" at bounding box center [771, 199] width 31 height 15
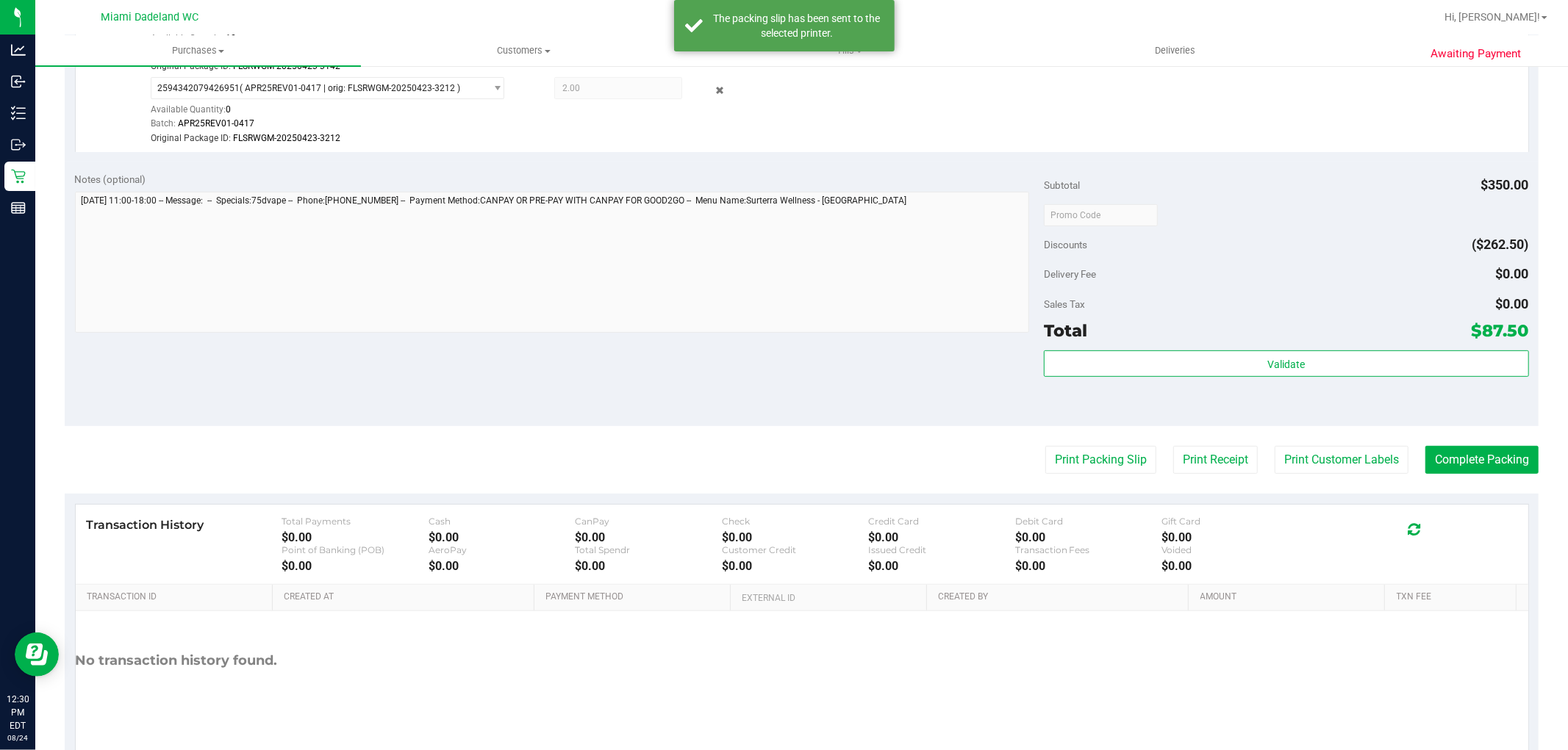
click at [1334, 346] on div "Subtotal $350.00 Discounts ($262.50) Delivery Fee $0.00 Sales Tax $0.00 Total $…" at bounding box center [1286, 294] width 484 height 245
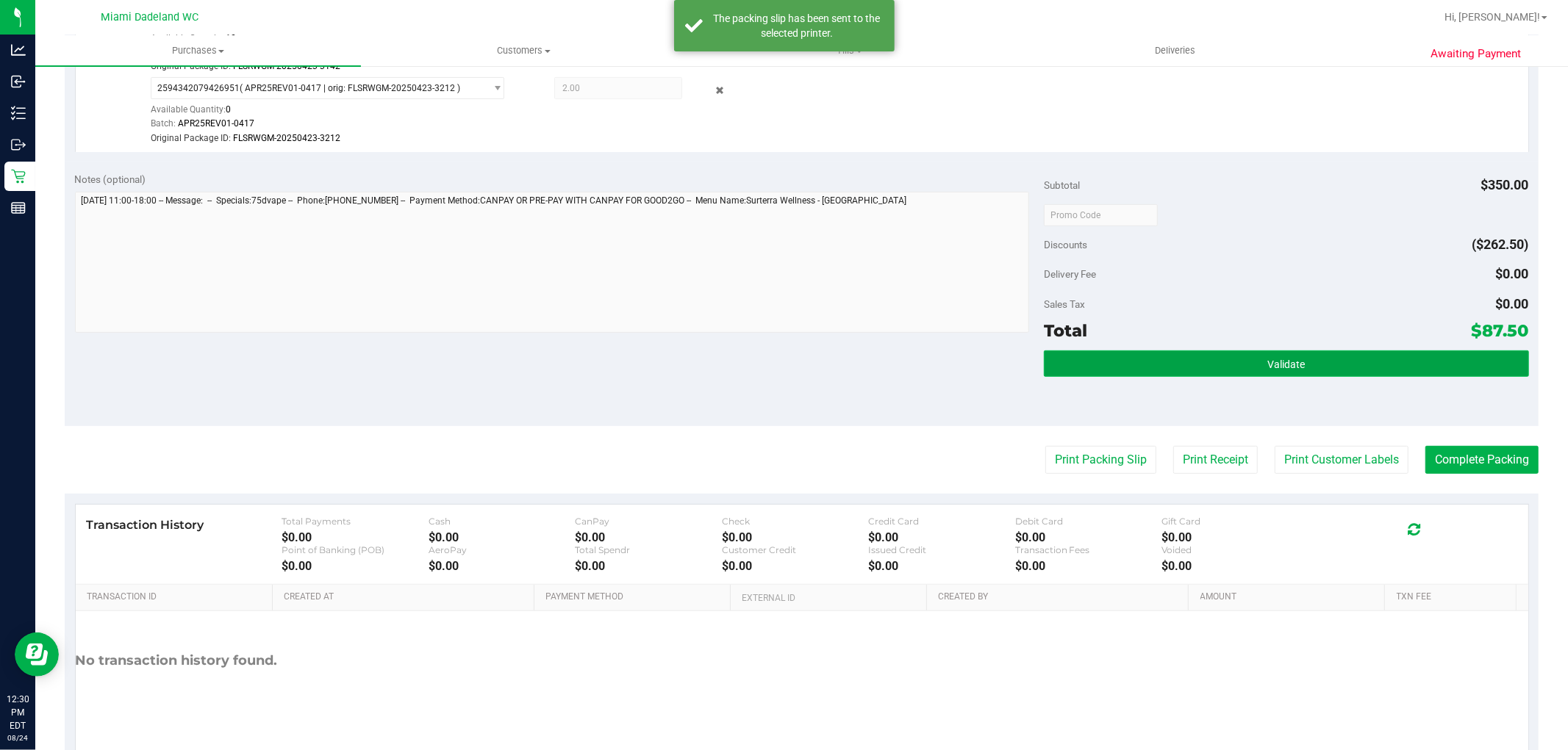
click at [1333, 353] on button "Validate" at bounding box center [1286, 364] width 484 height 27
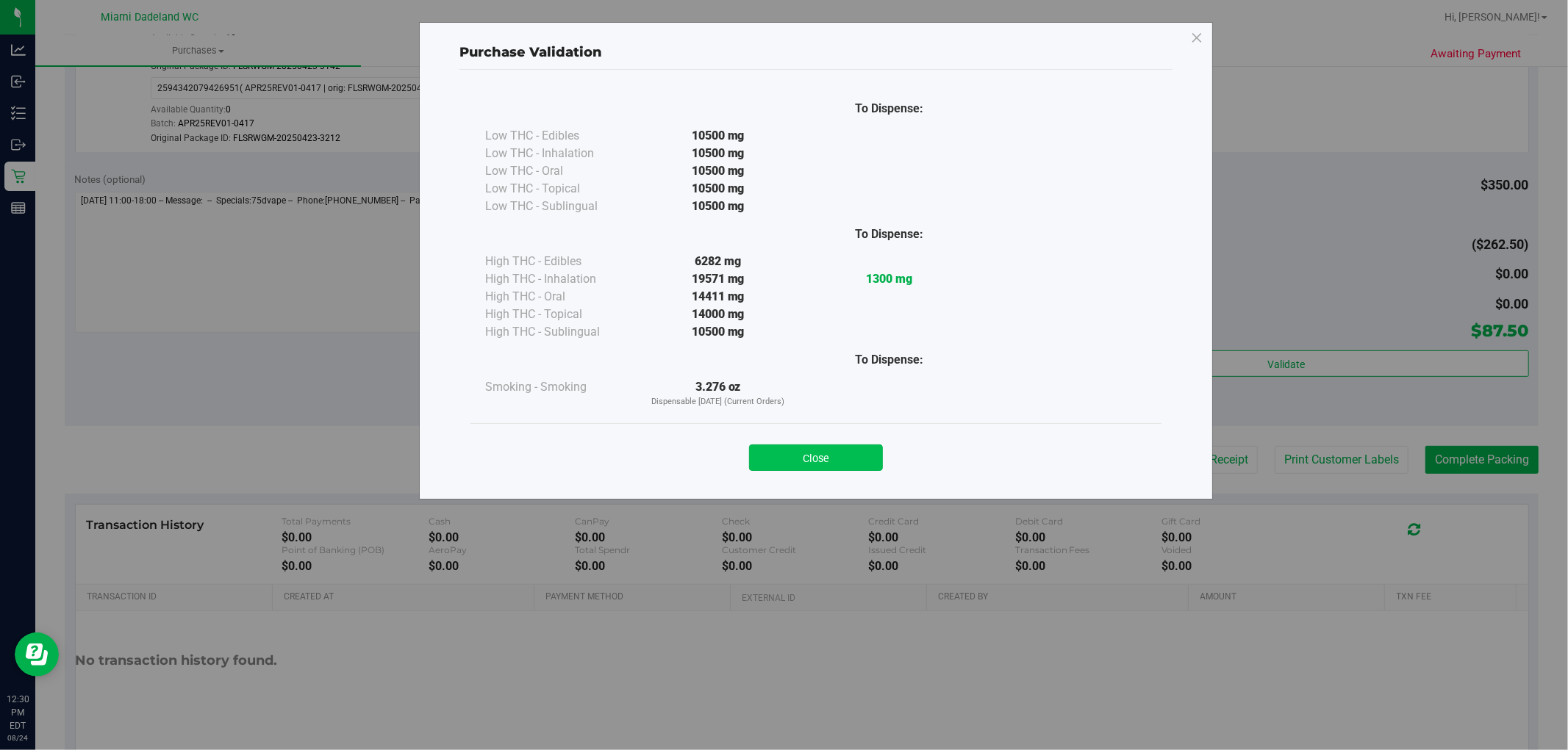
click at [865, 452] on button "Close" at bounding box center [815, 458] width 133 height 27
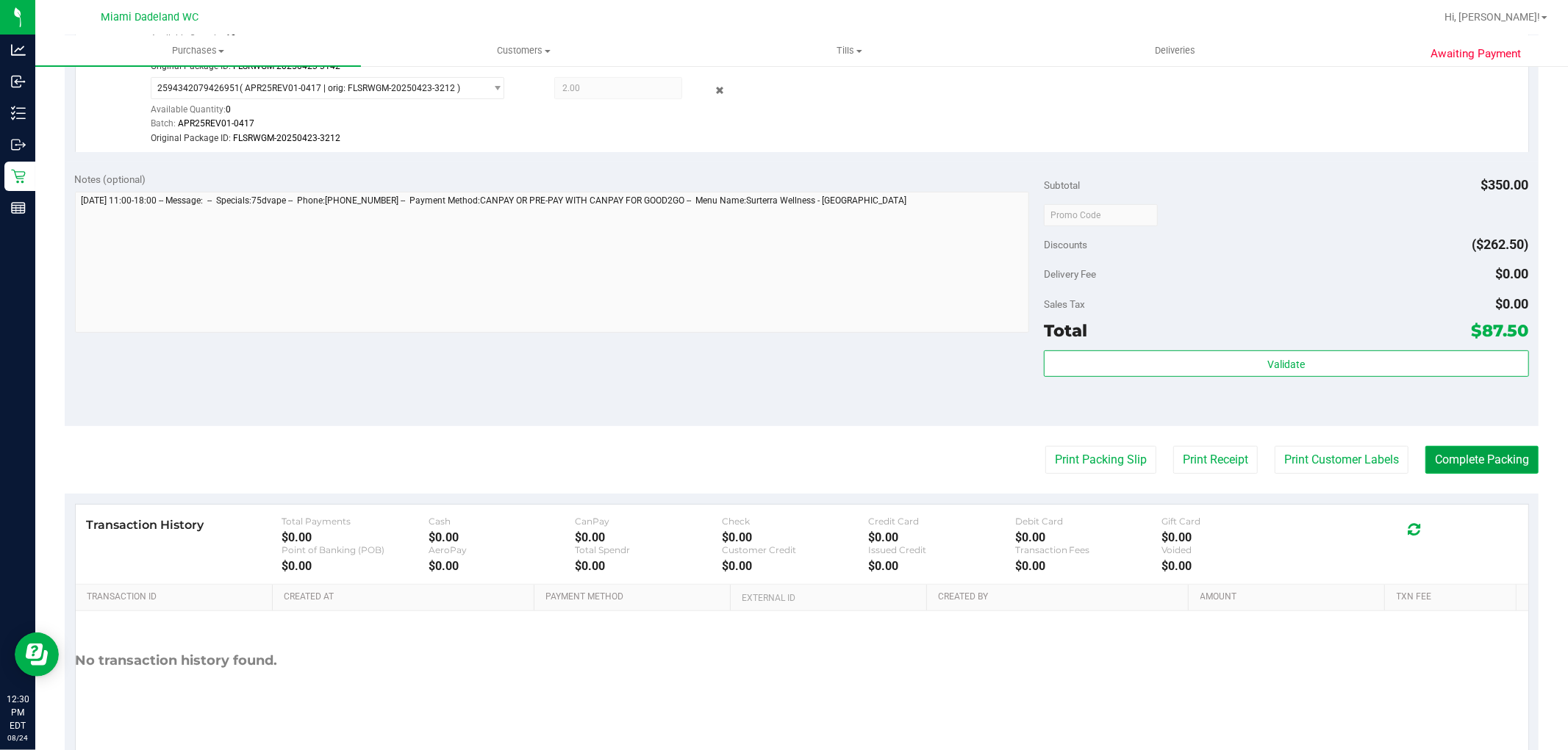
click at [1477, 460] on button "Complete Packing" at bounding box center [1482, 460] width 114 height 28
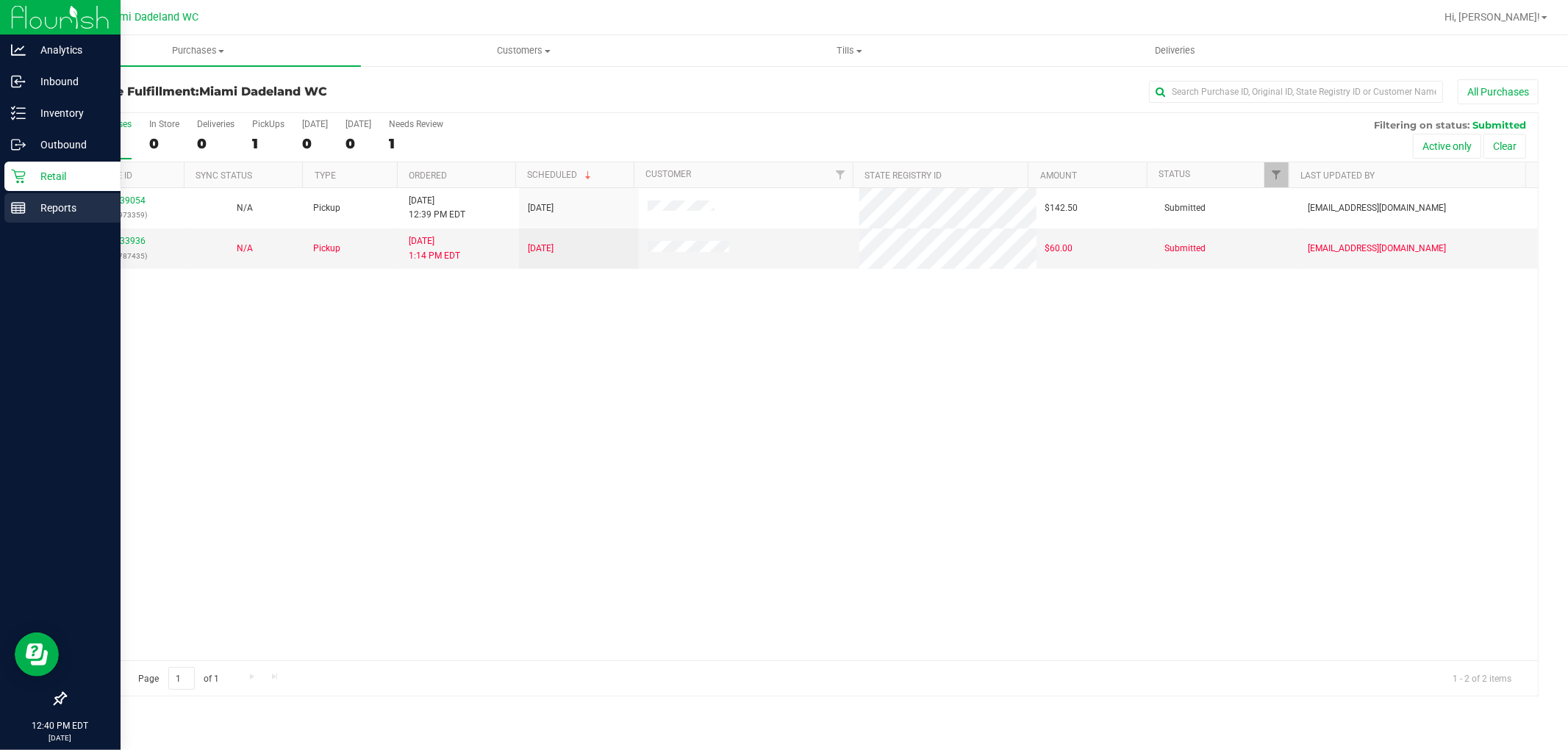
click at [24, 203] on rect at bounding box center [18, 208] width 13 height 10
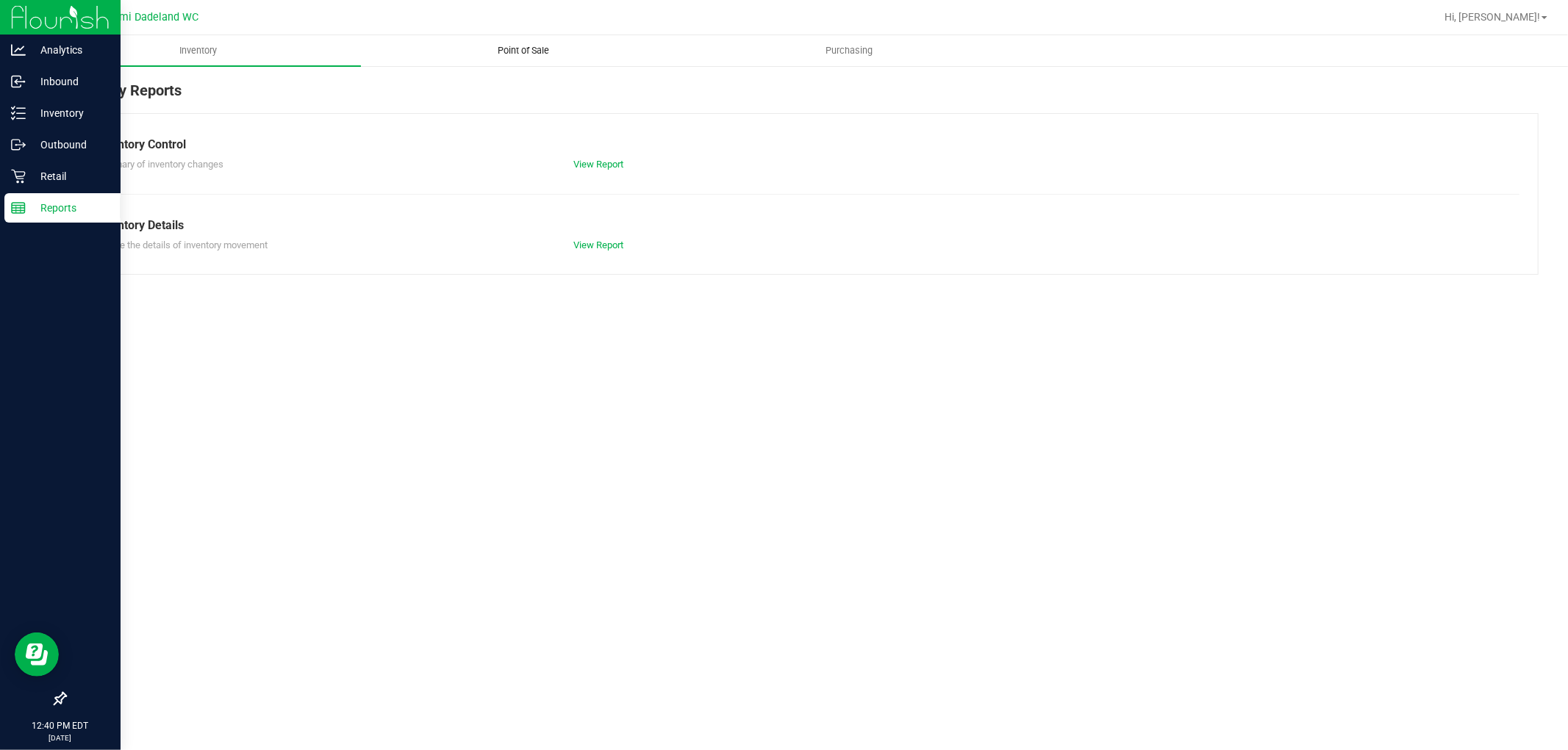
click at [534, 52] on span "Point of Sale" at bounding box center [524, 51] width 91 height 13
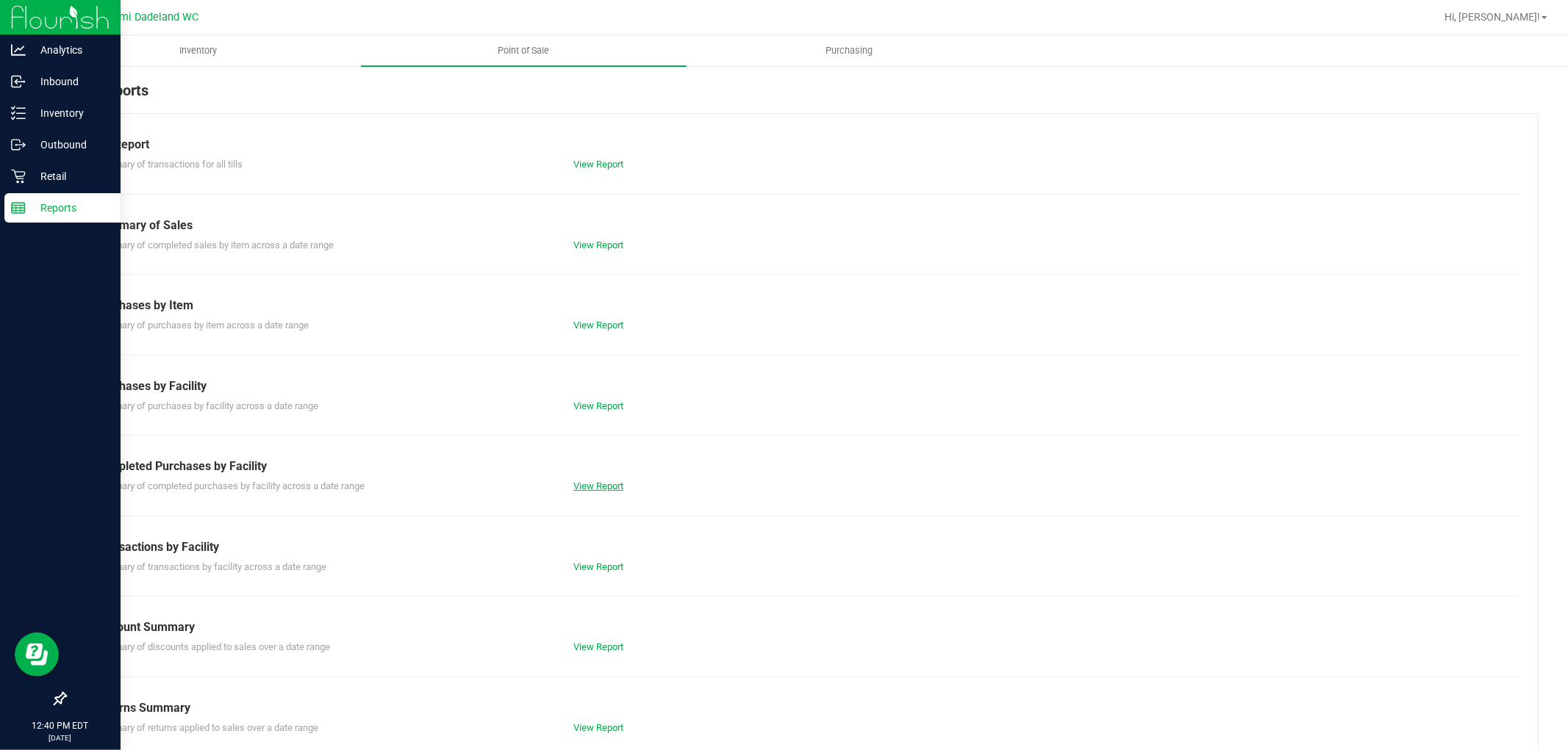
click at [596, 480] on link "View Report" at bounding box center [599, 486] width 50 height 11
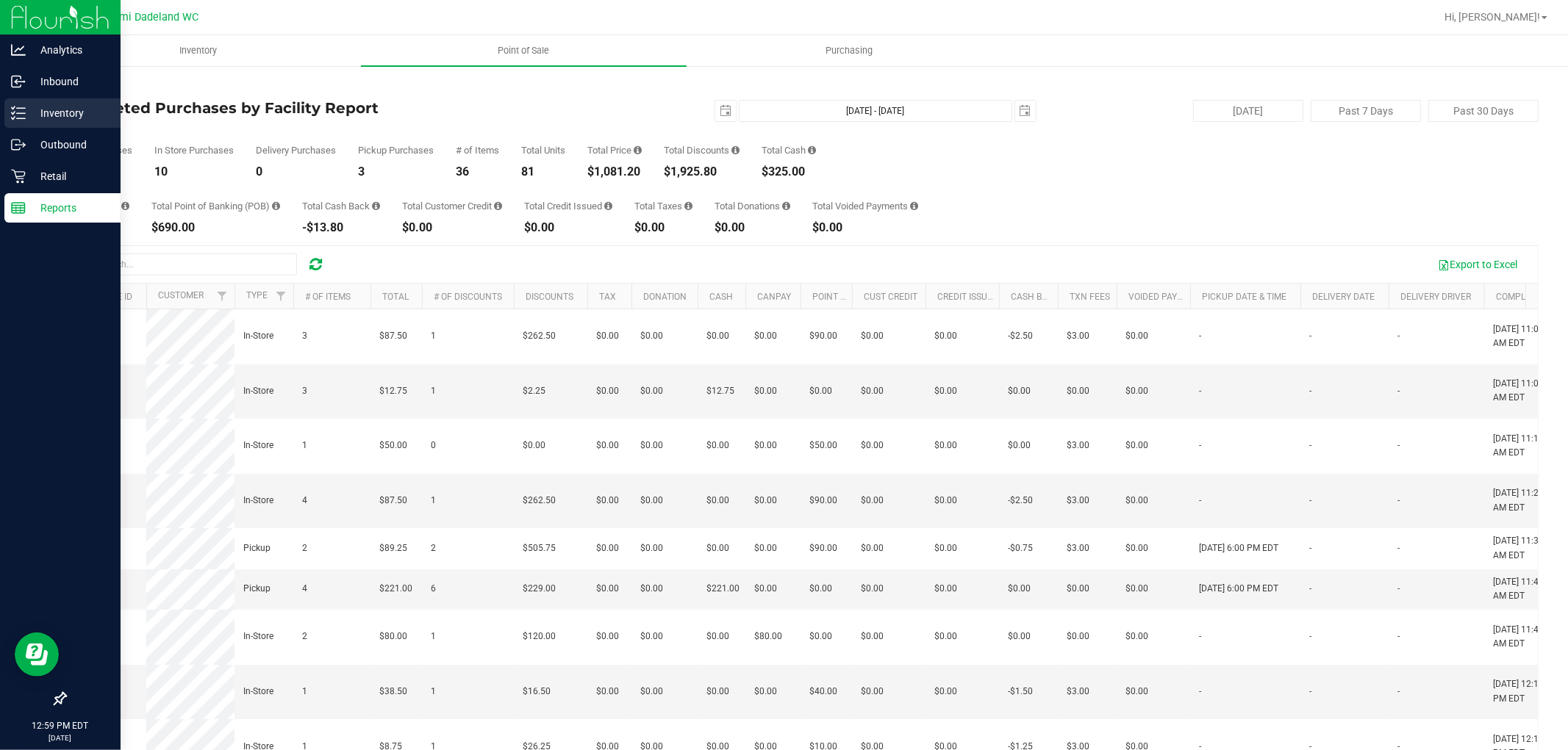
click at [41, 119] on p "Inventory" at bounding box center [70, 113] width 88 height 18
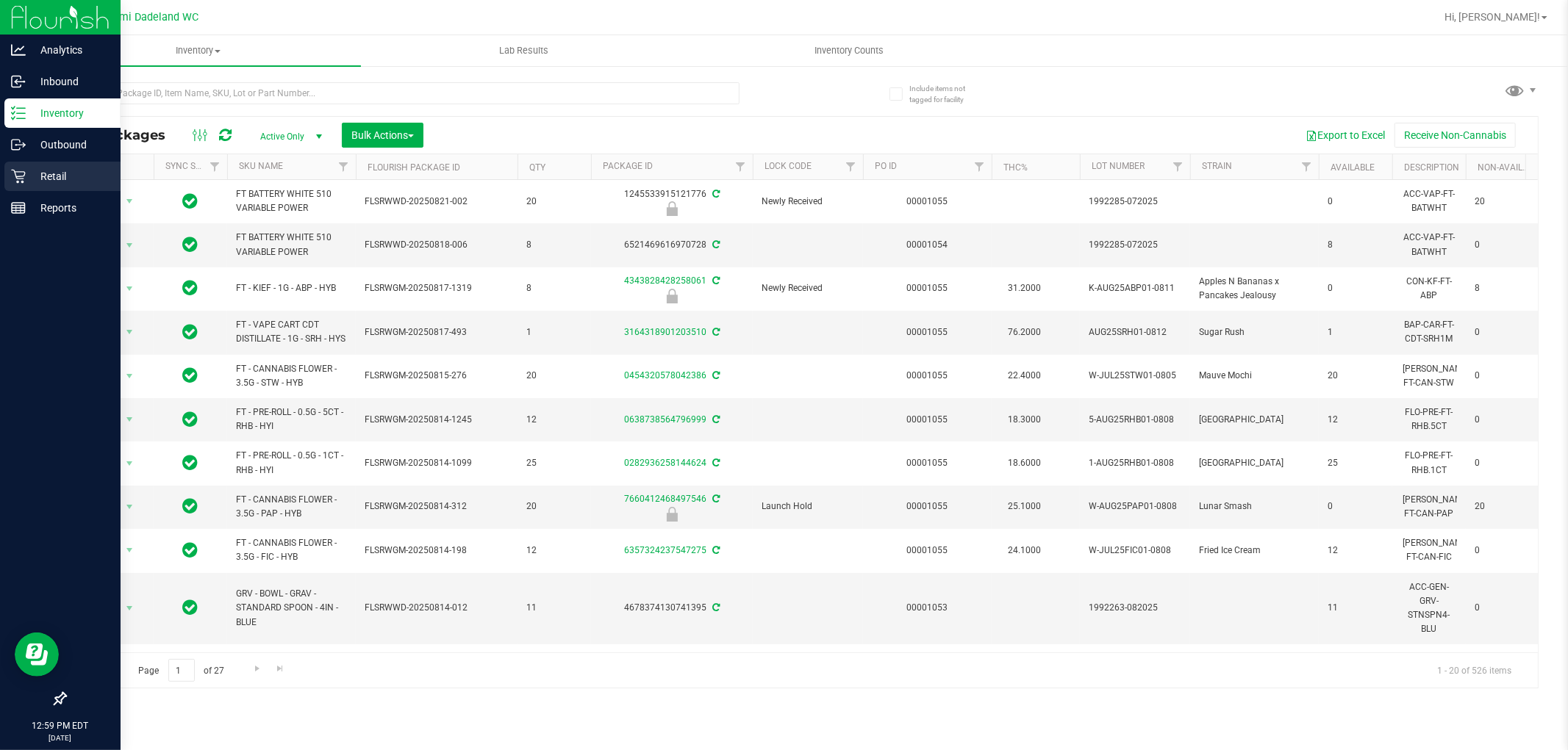
click at [53, 189] on div "Retail" at bounding box center [63, 176] width 116 height 29
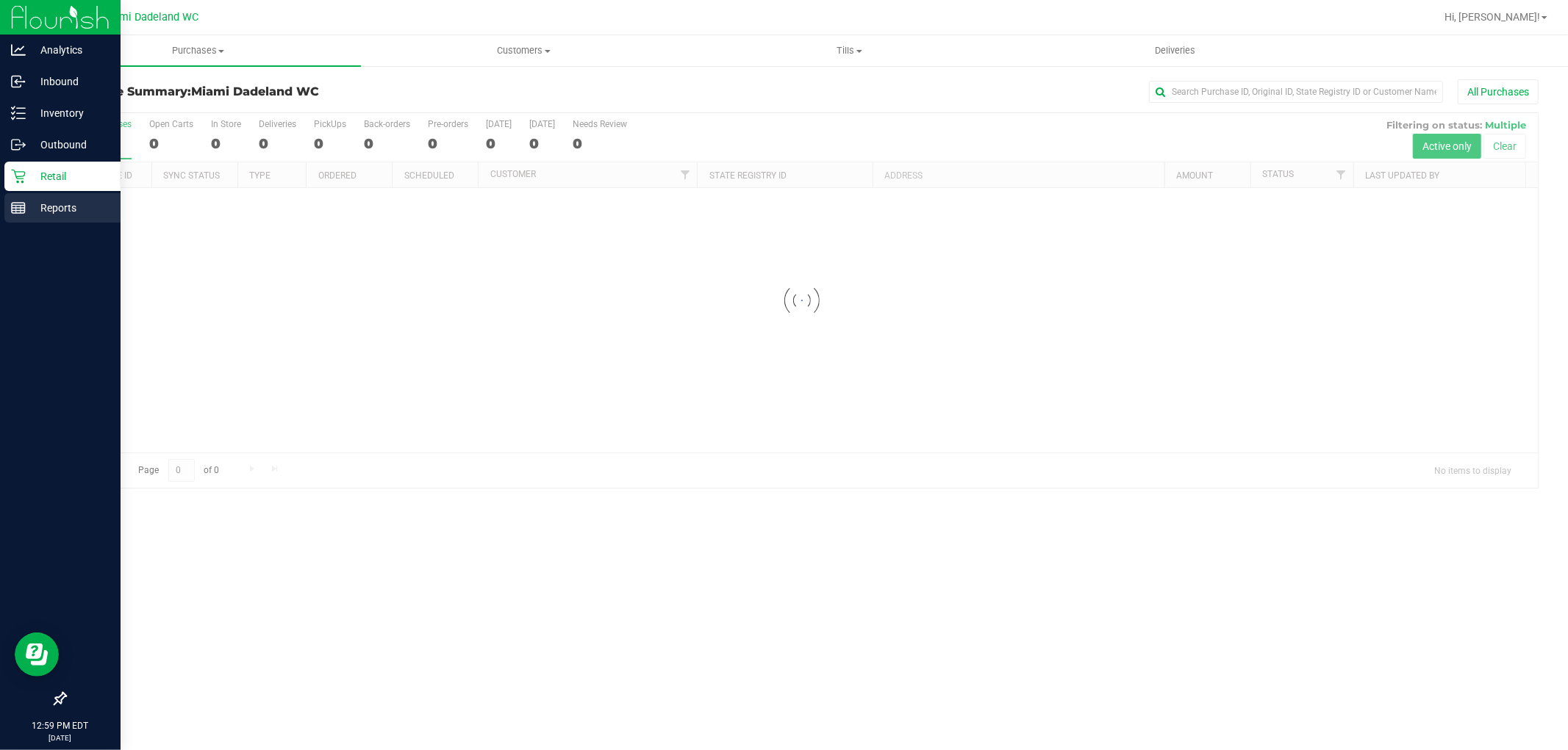
click at [5, 216] on div "Reports" at bounding box center [63, 208] width 116 height 29
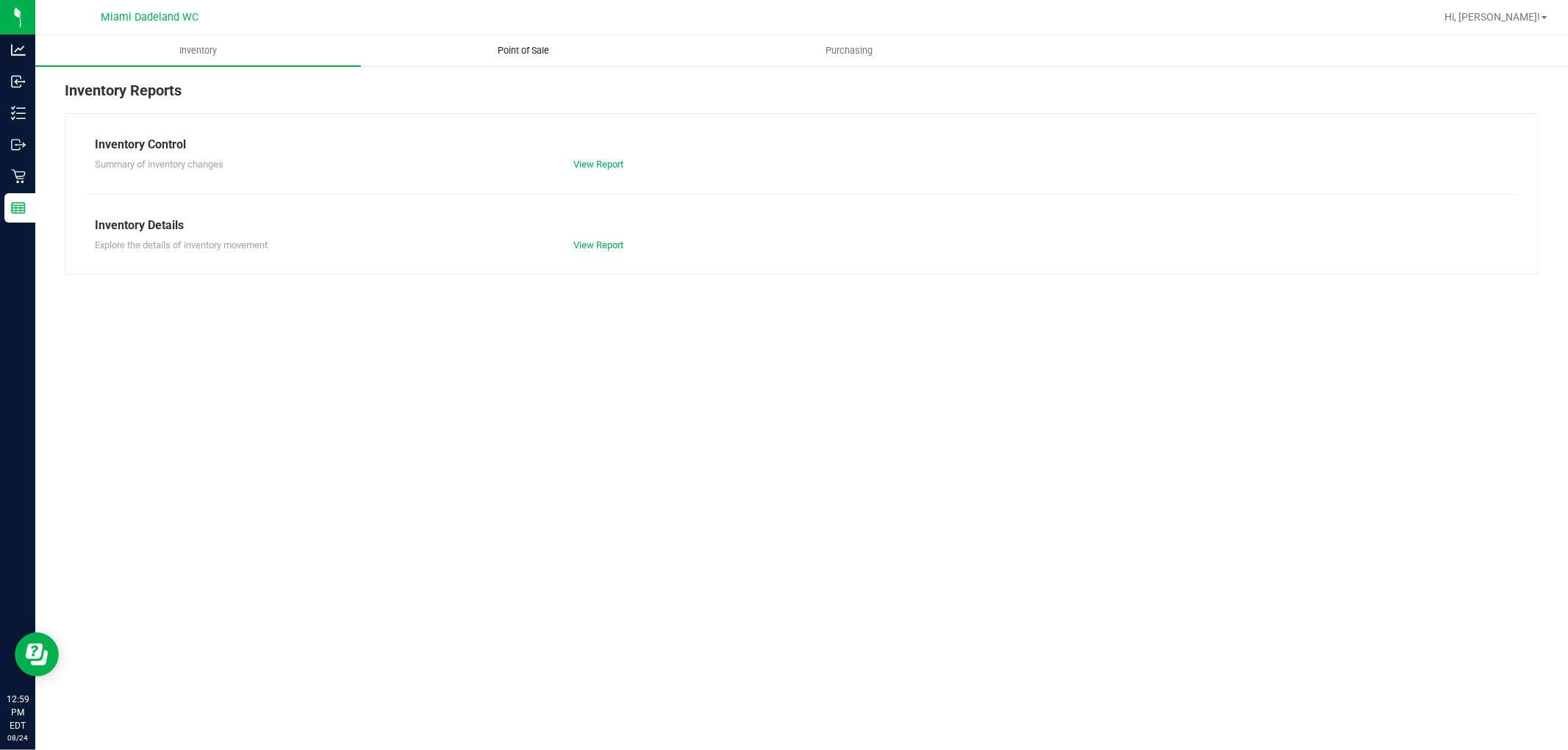
click at [548, 48] on span "Point of Sale" at bounding box center [524, 51] width 91 height 13
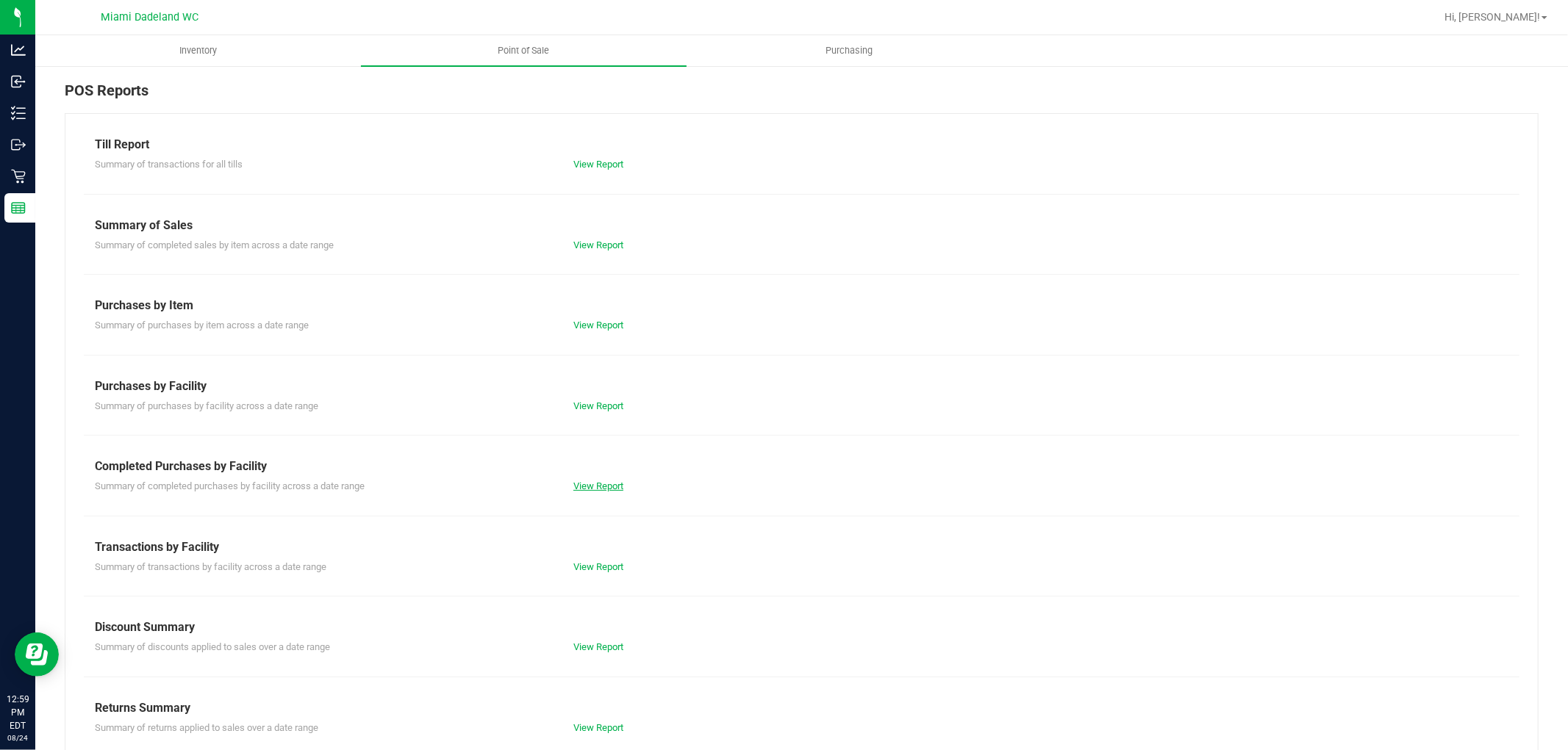
click at [593, 491] on link "View Report" at bounding box center [599, 486] width 50 height 11
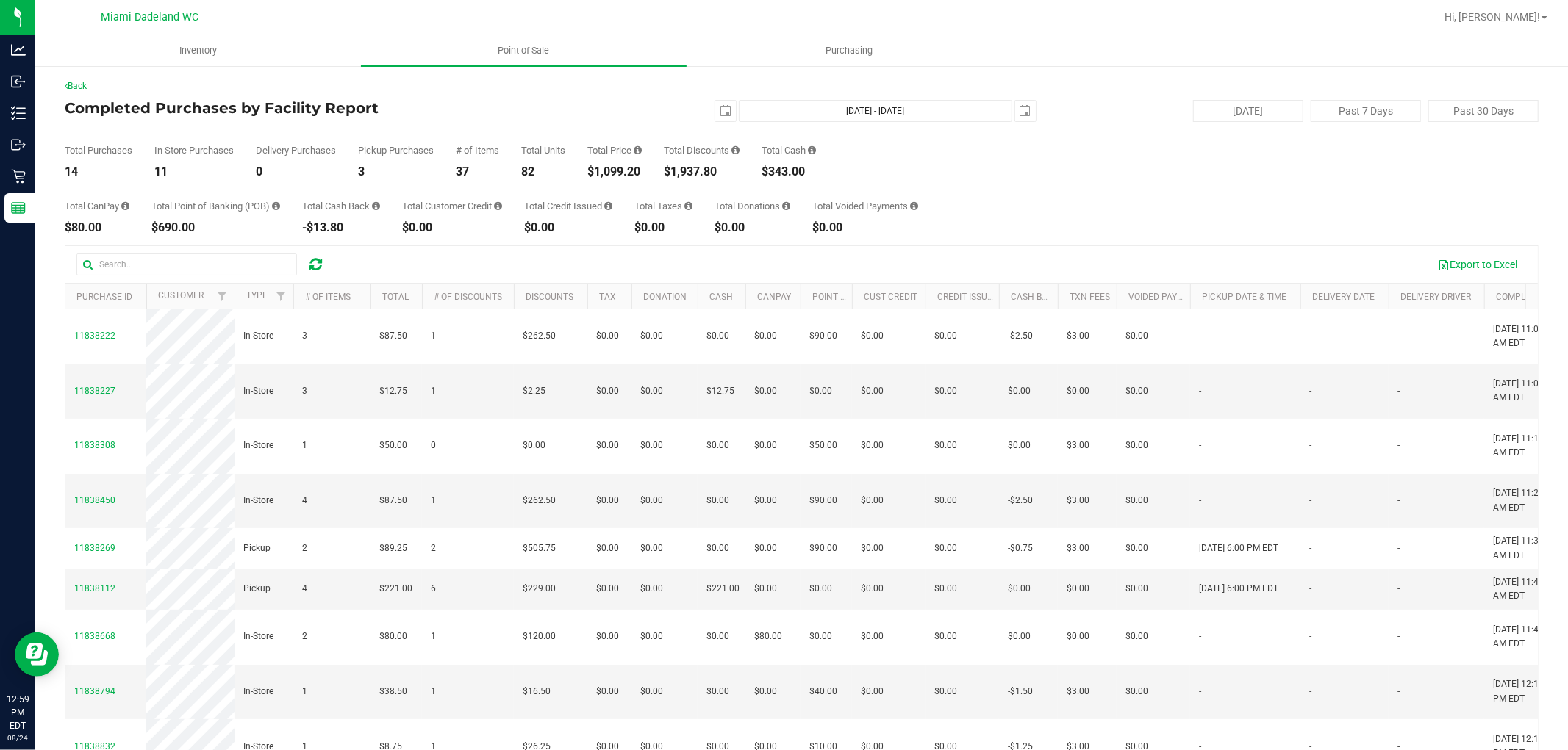
click at [1022, 169] on div "Total Purchases 14 In Store Purchases 11 Delivery Purchases 0 Pickup Purchases …" at bounding box center [801, 150] width 1474 height 56
click at [417, 202] on div "Total Customer Credit" at bounding box center [452, 206] width 100 height 10
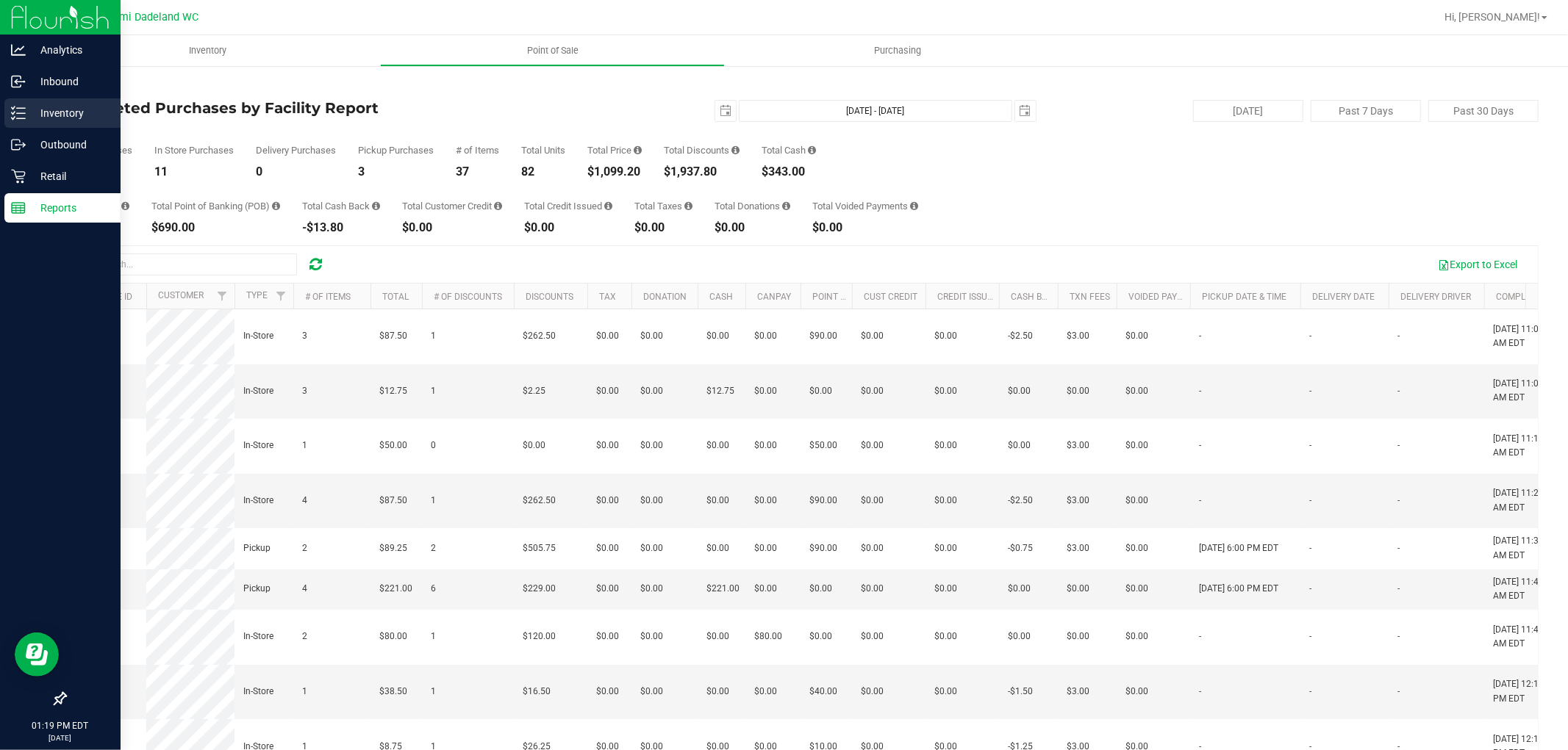
click at [28, 105] on p "Inventory" at bounding box center [70, 113] width 88 height 18
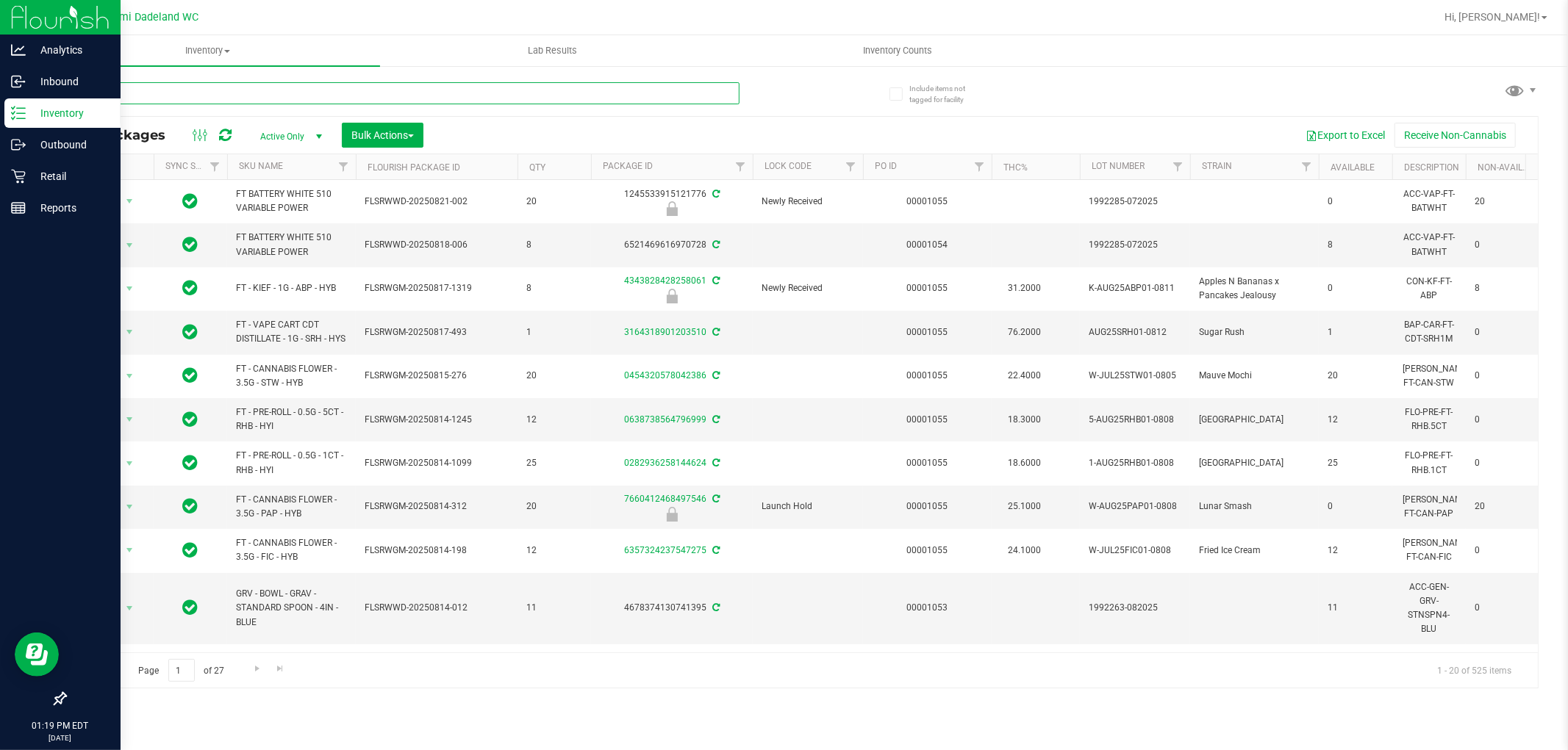
click at [197, 94] on input "text" at bounding box center [402, 94] width 675 height 22
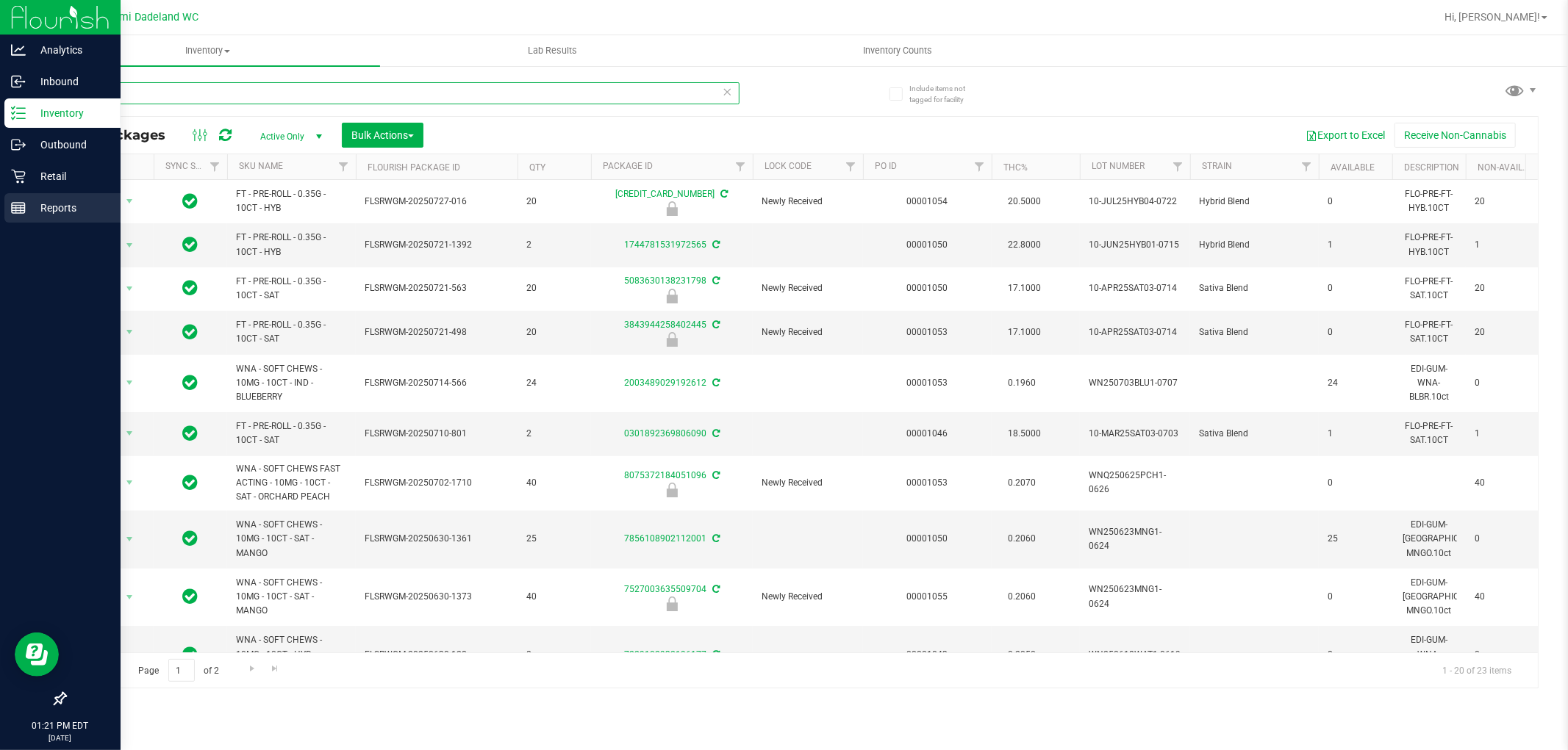
type input "10ct"
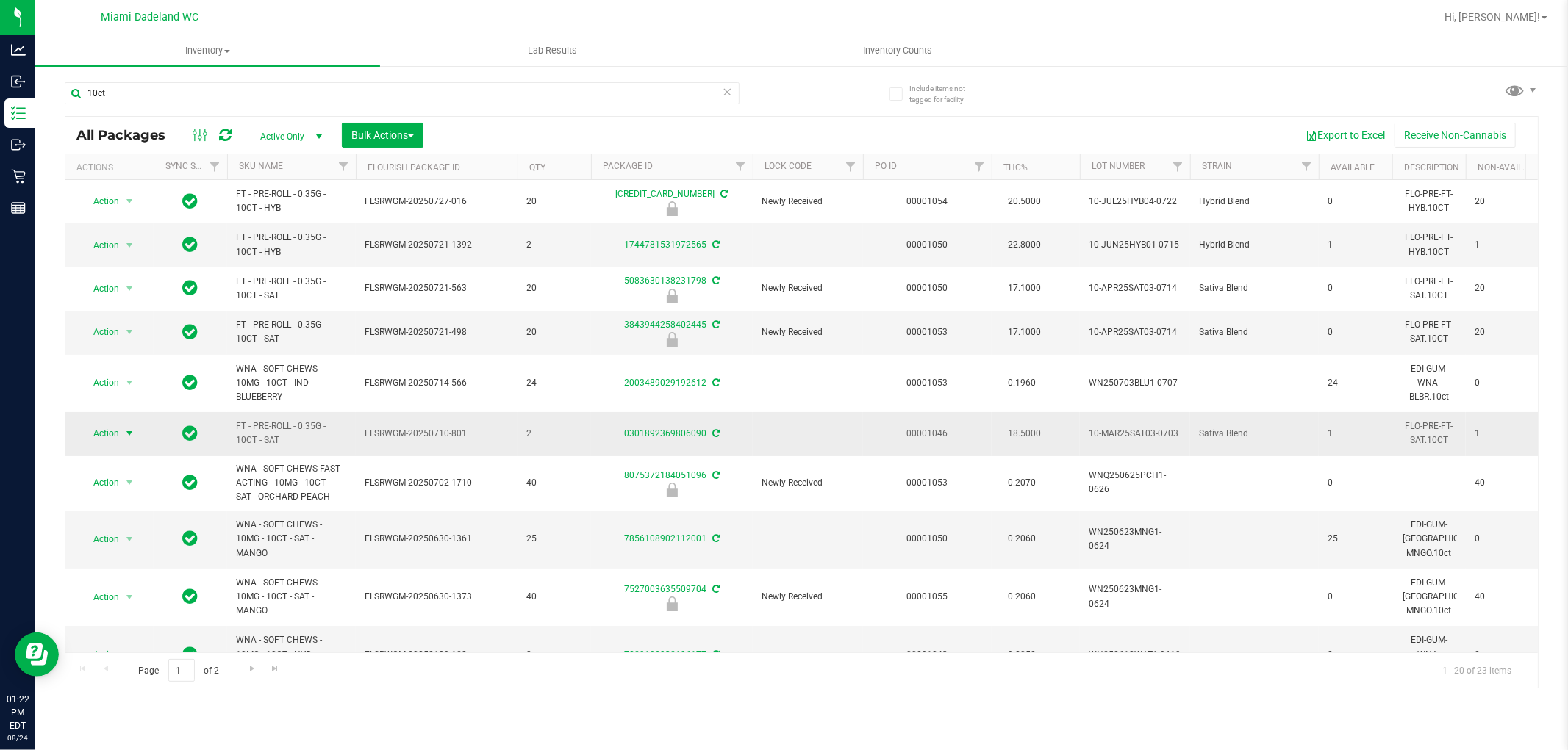
click at [122, 427] on span "select" at bounding box center [130, 433] width 18 height 21
click at [155, 455] on li "Adjust qty" at bounding box center [138, 459] width 114 height 22
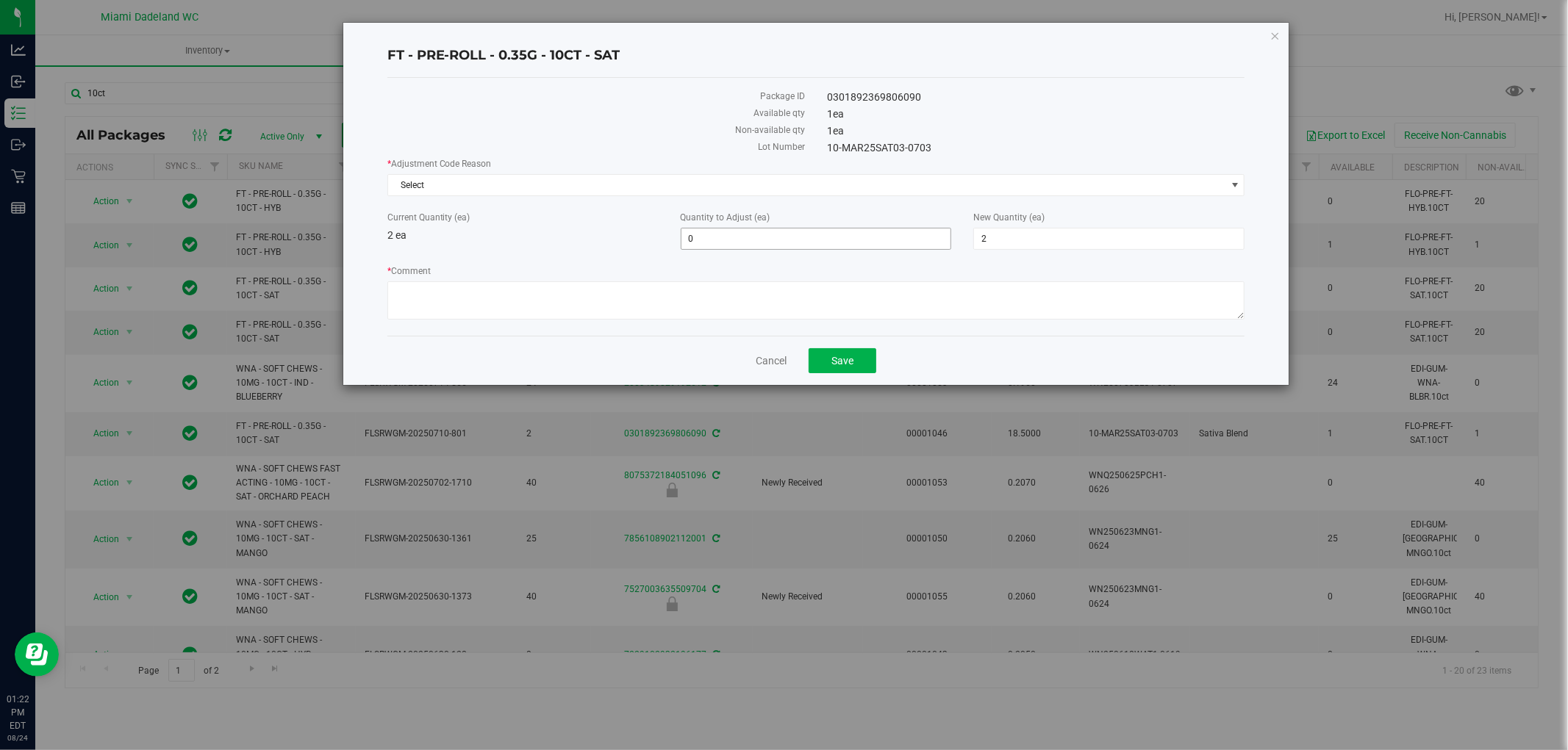
click at [708, 232] on span "0 0" at bounding box center [816, 239] width 271 height 22
click at [709, 232] on input "0" at bounding box center [816, 239] width 270 height 21
type input "4"
type input "6"
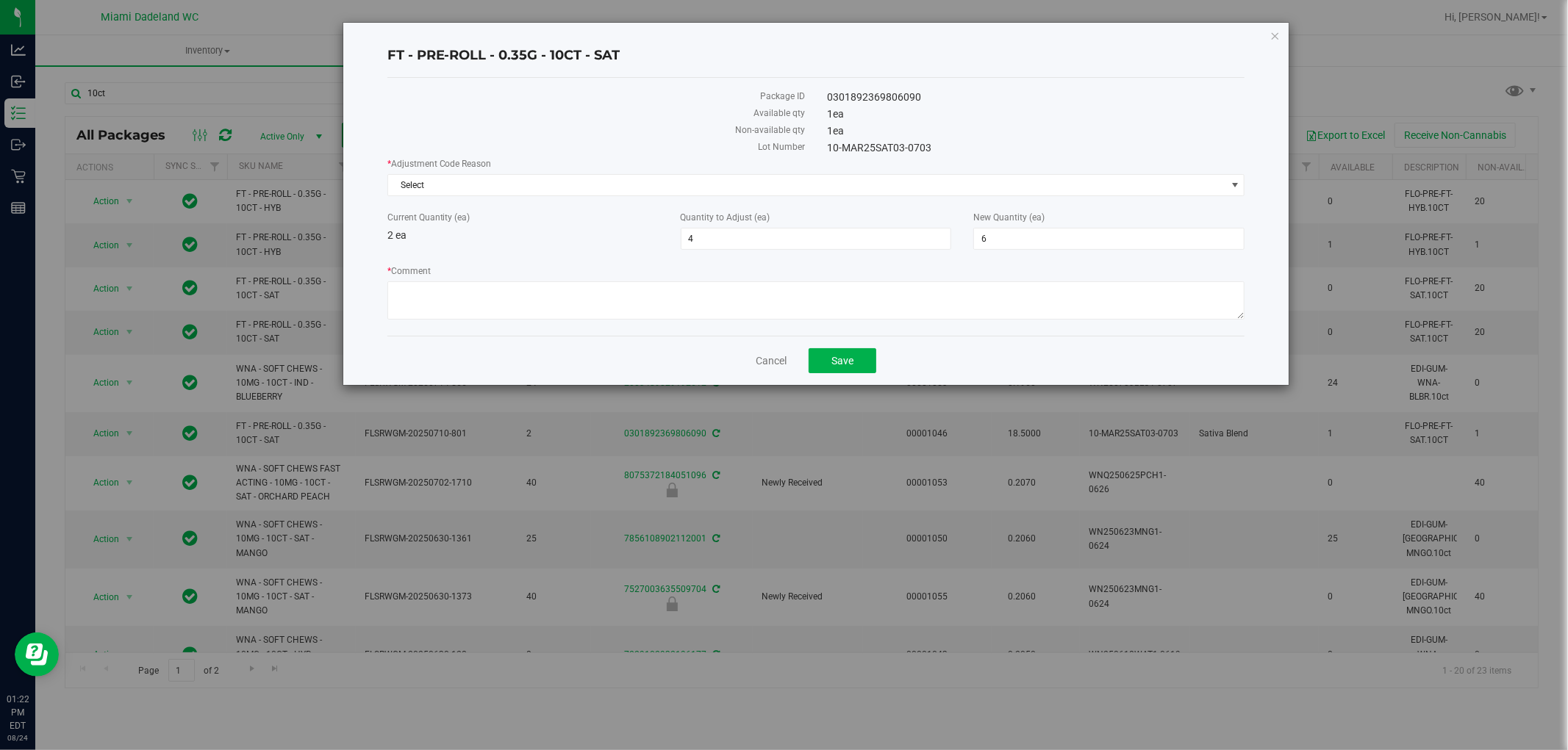
click at [641, 232] on div "Current Quantity (ea) 2 ea" at bounding box center [523, 227] width 293 height 32
click at [439, 296] on textarea "* Comment" at bounding box center [817, 301] width 858 height 38
type textarea "Wrong item pulled"
click at [672, 189] on span "Select" at bounding box center [807, 185] width 838 height 21
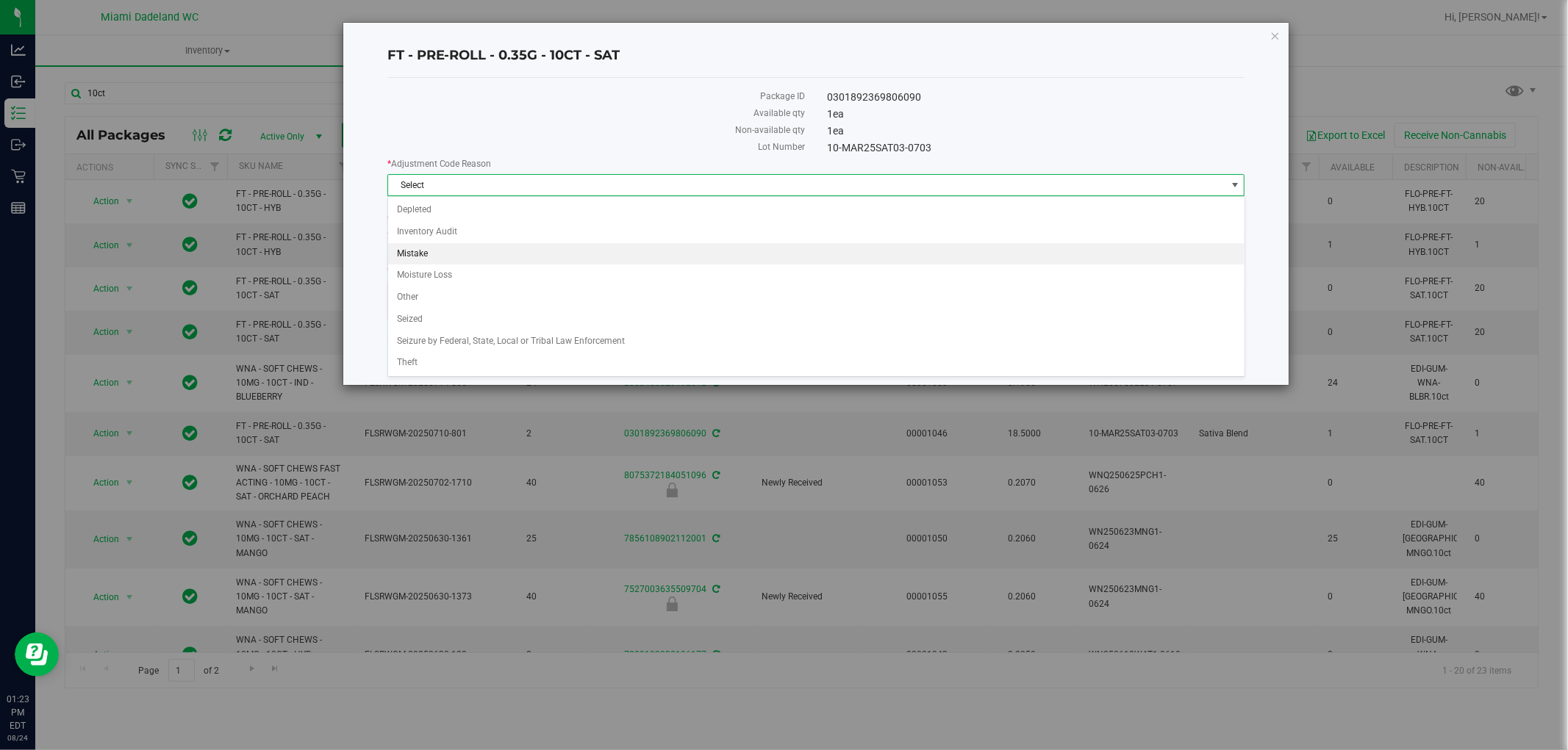
click at [475, 256] on li "Mistake" at bounding box center [817, 254] width 857 height 22
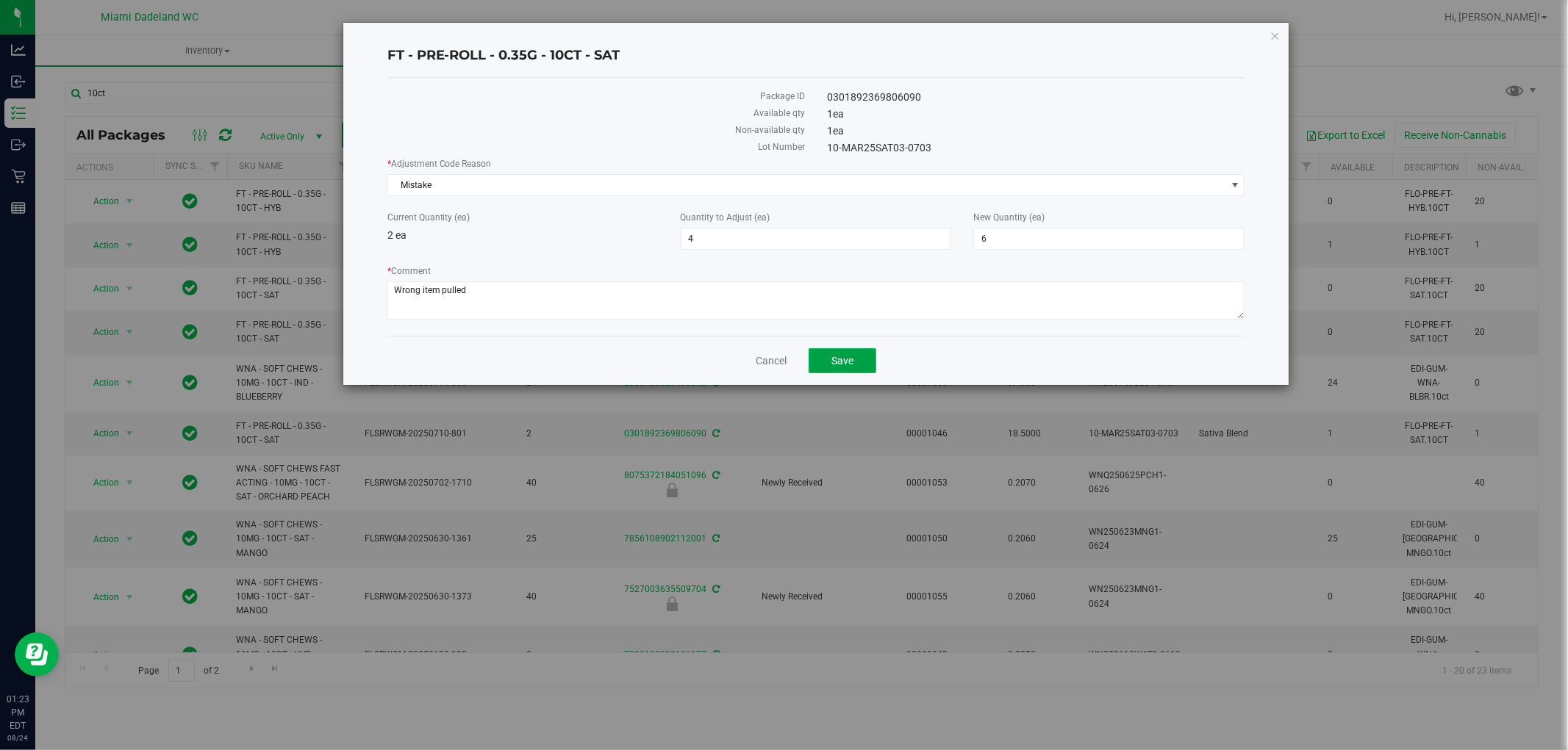
click at [836, 365] on span "Save" at bounding box center [843, 361] width 22 height 12
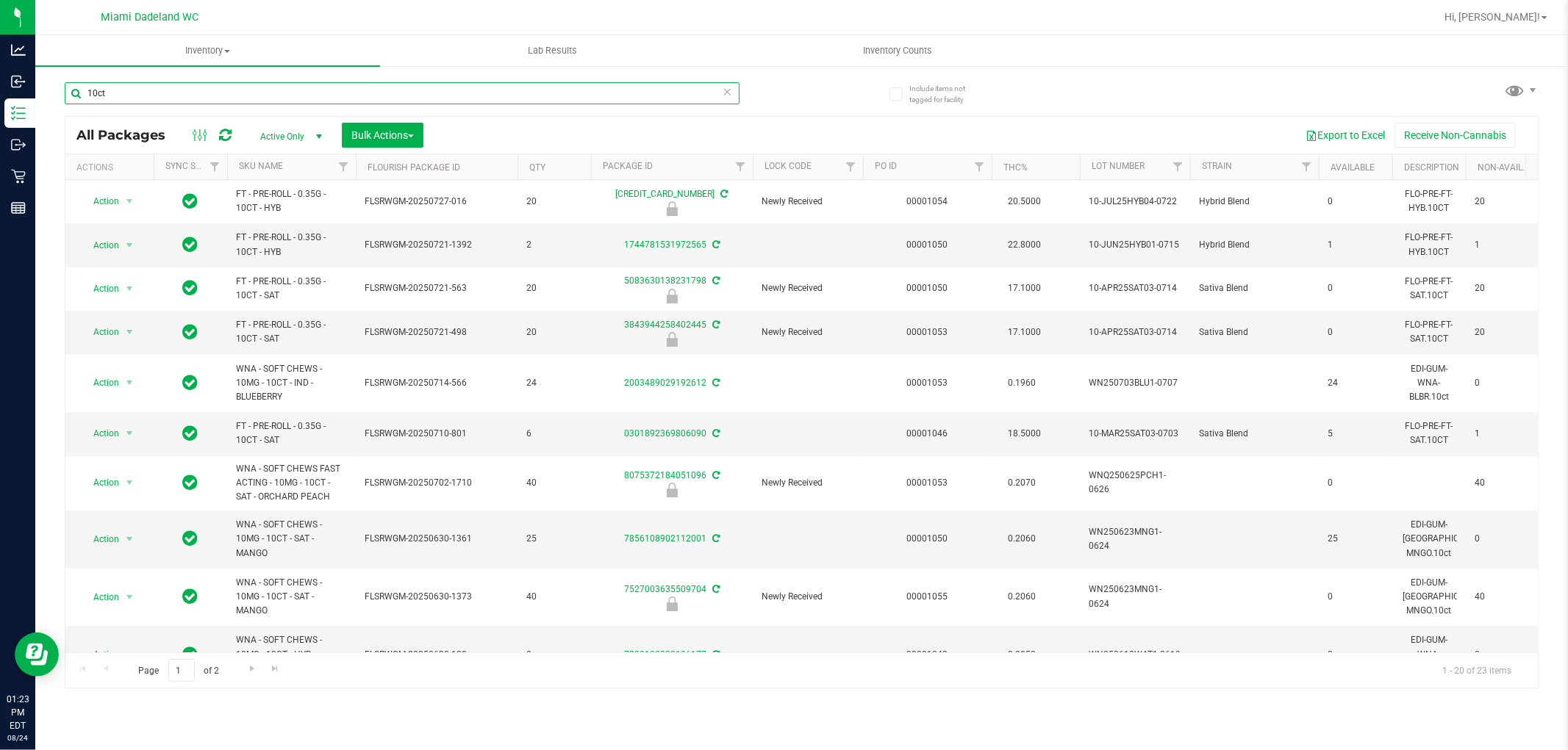
click at [130, 99] on input "10ct" at bounding box center [402, 94] width 675 height 22
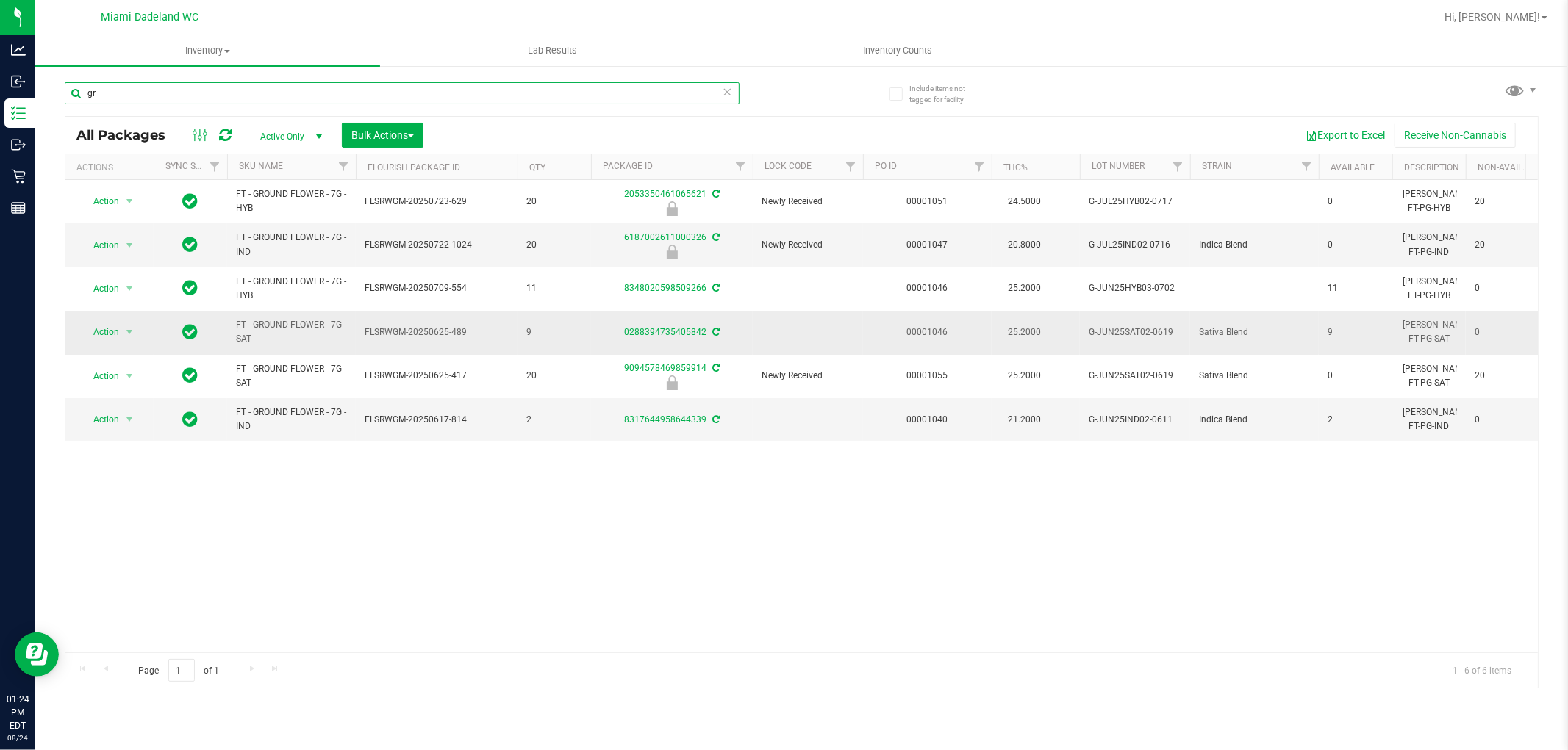
type input "g"
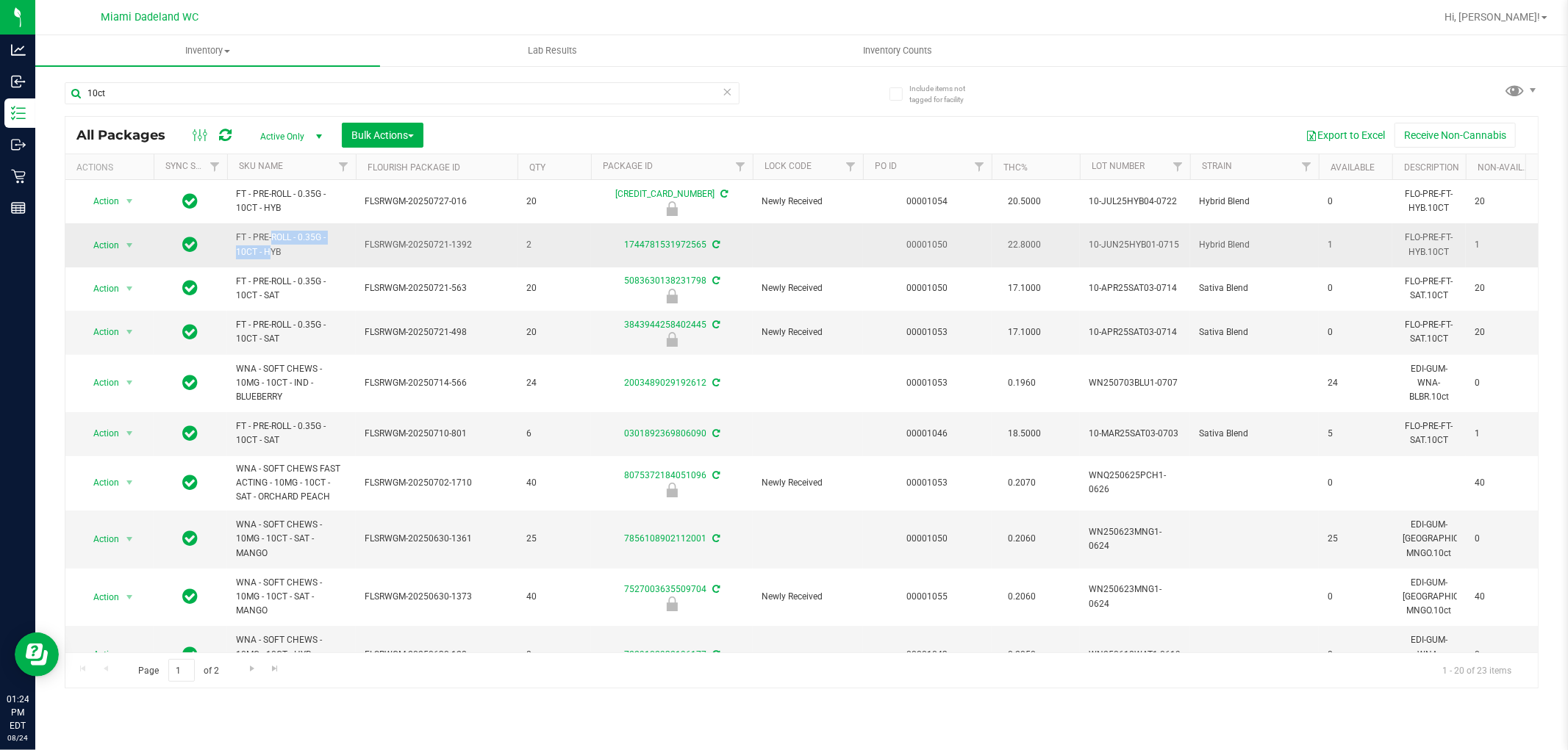
drag, startPoint x: 248, startPoint y: 239, endPoint x: 336, endPoint y: 234, distance: 88.1
click at [336, 234] on span "FT - PRE-ROLL - 0.35G - 10CT - HYB" at bounding box center [291, 245] width 111 height 28
click at [166, 98] on input "10ct" at bounding box center [402, 94] width 675 height 22
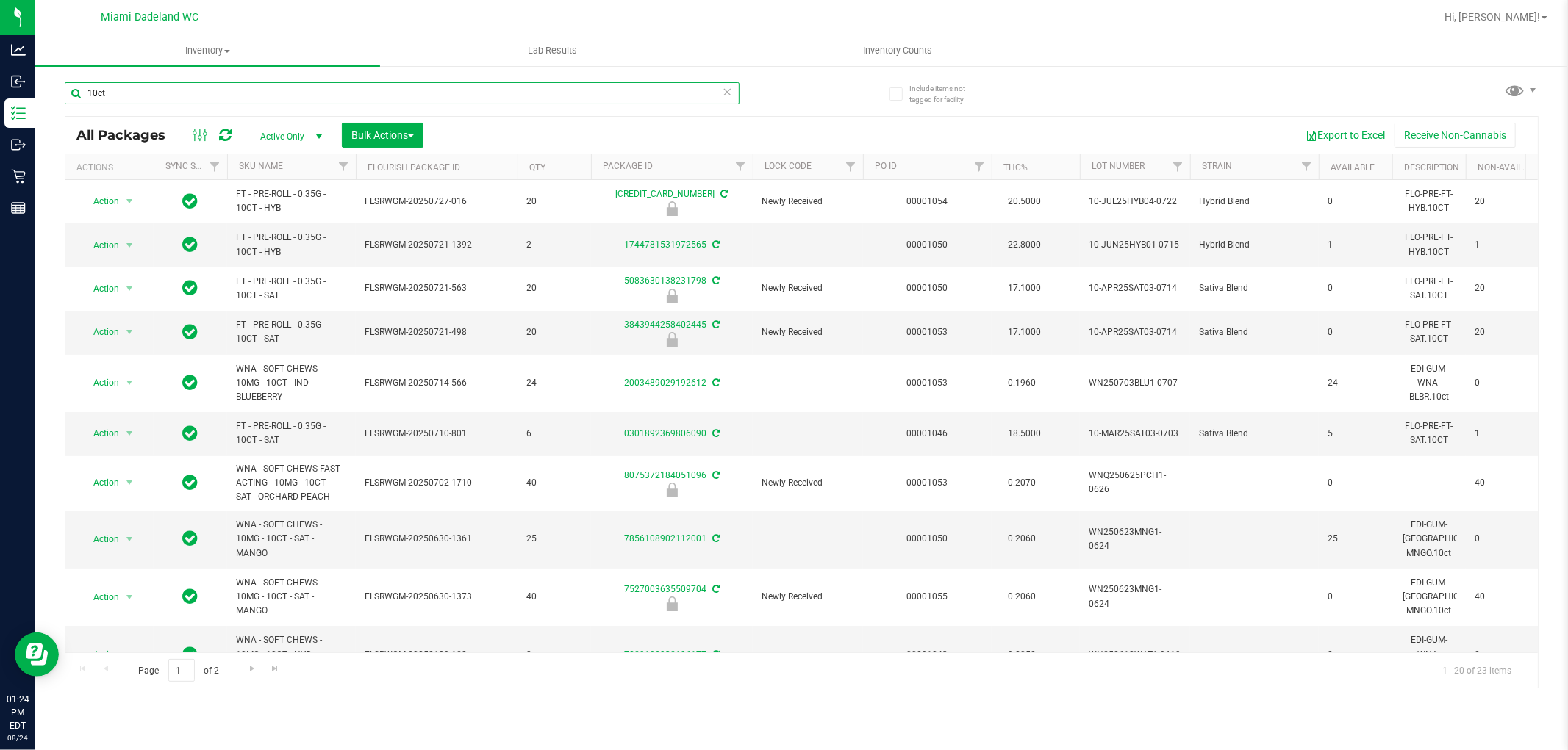
paste input "FT - PRE-ROLL - 0.35G -"
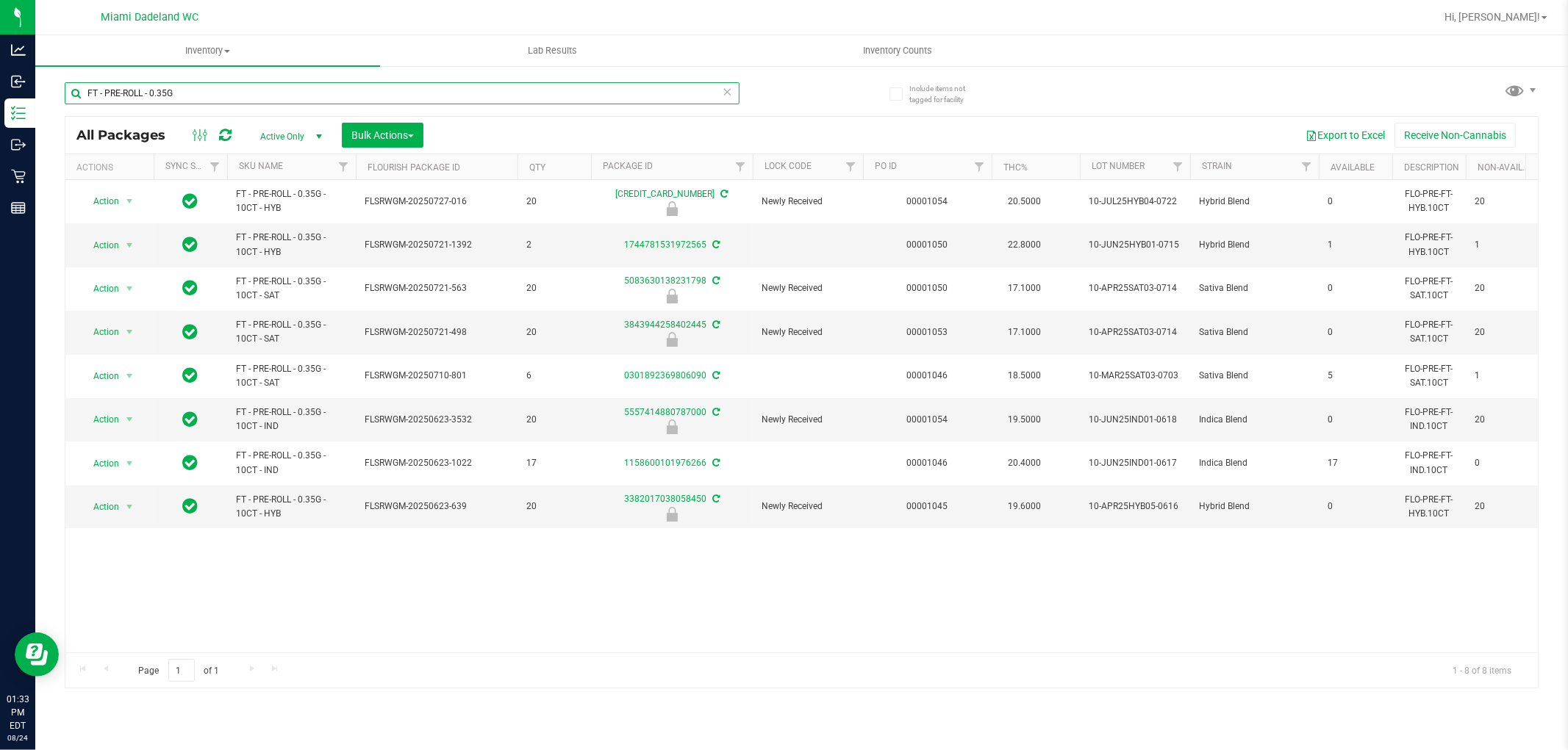
type input "FT - PRE-ROLL - 0.35G"
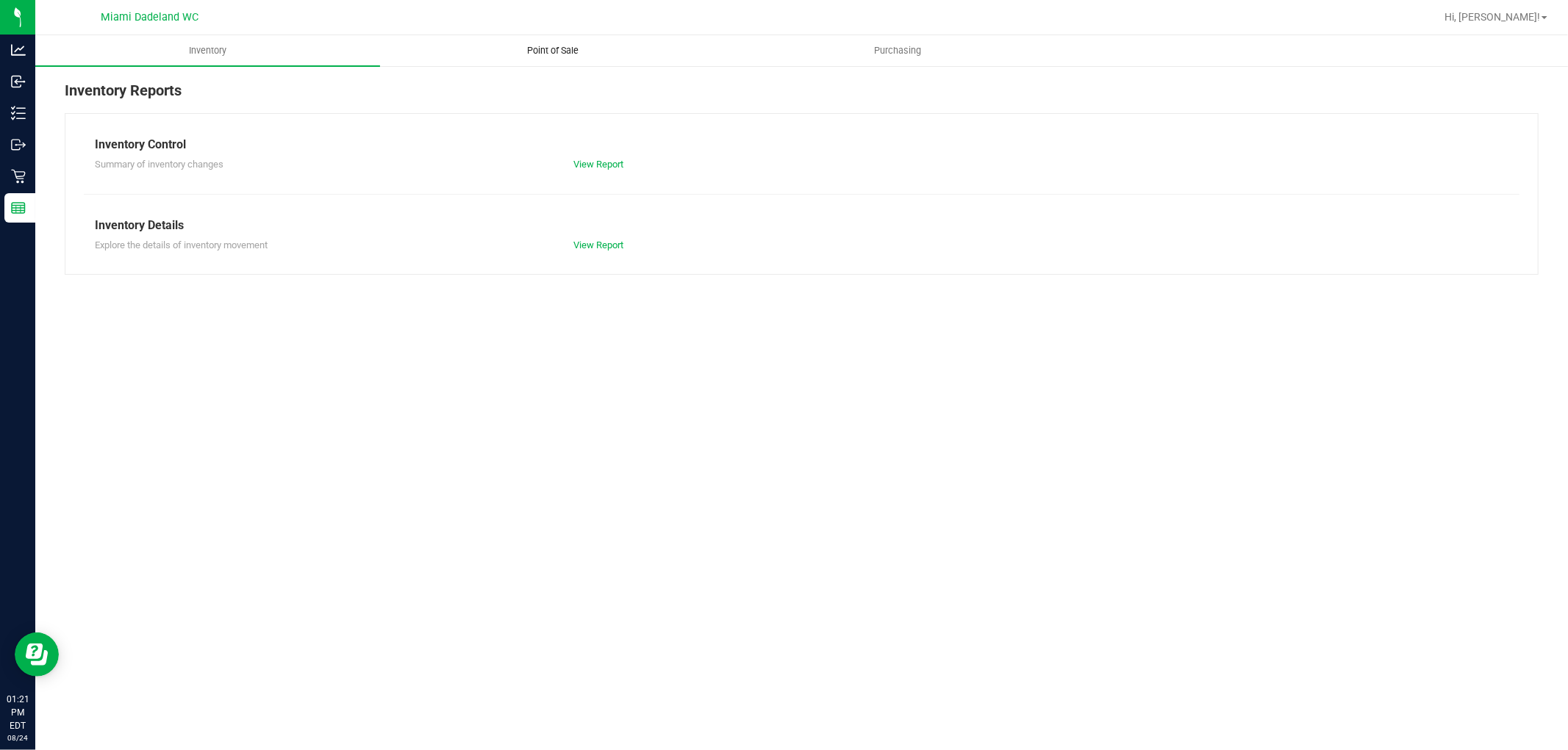
click at [556, 63] on uib-tab-heading "Point of Sale" at bounding box center [553, 51] width 344 height 29
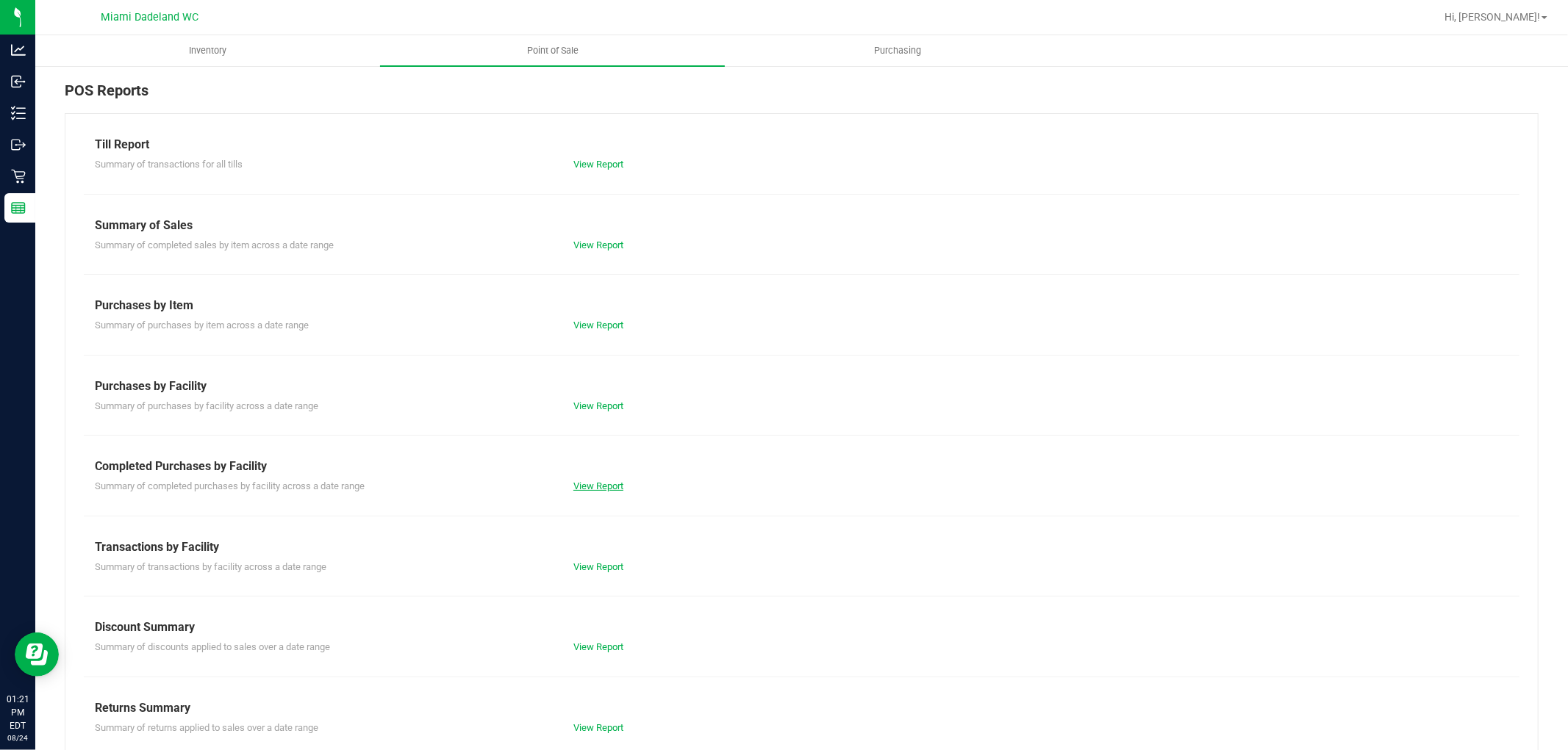
click at [588, 490] on link "View Report" at bounding box center [599, 486] width 50 height 11
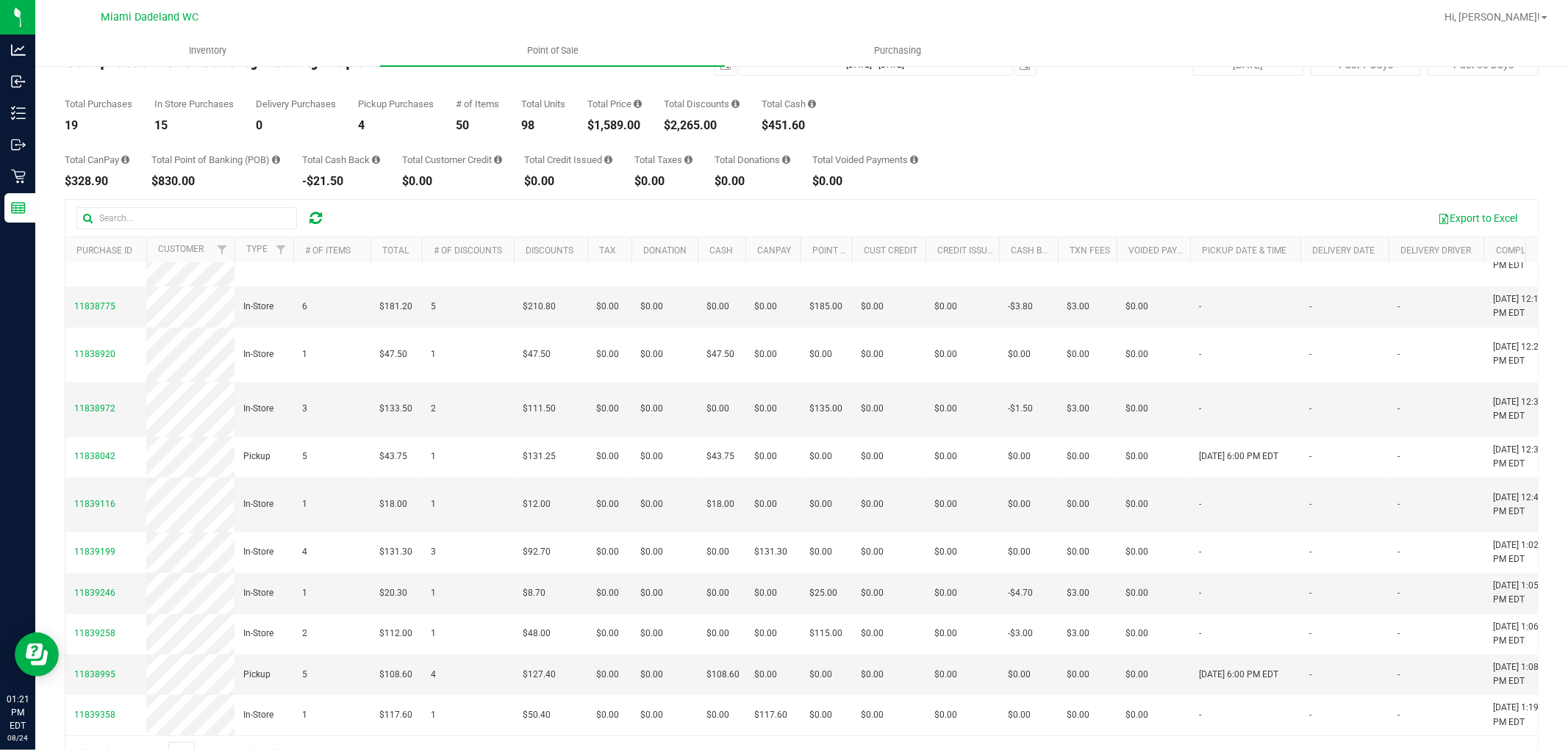
scroll to position [83, 0]
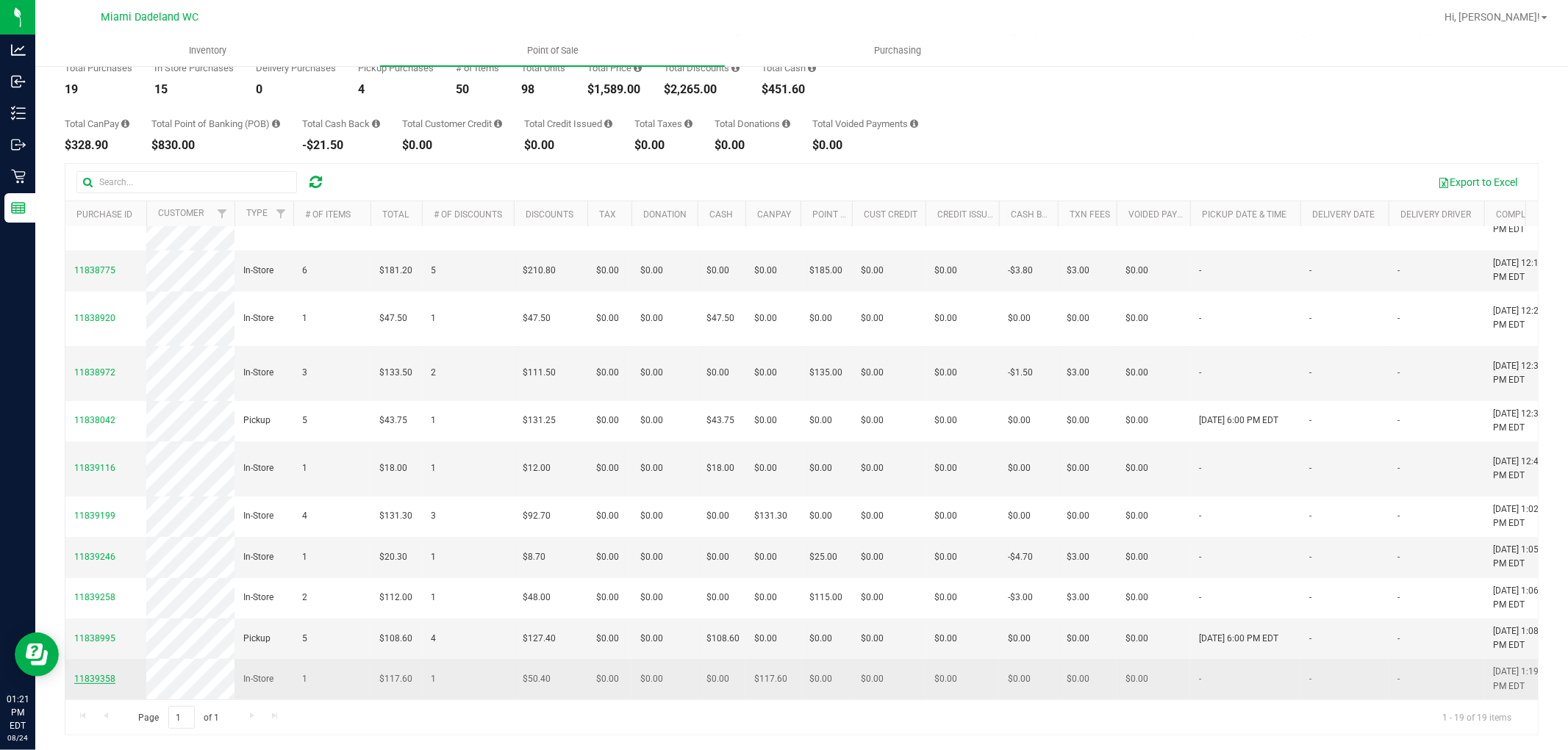
click at [91, 673] on span "11839358" at bounding box center [95, 679] width 41 height 10
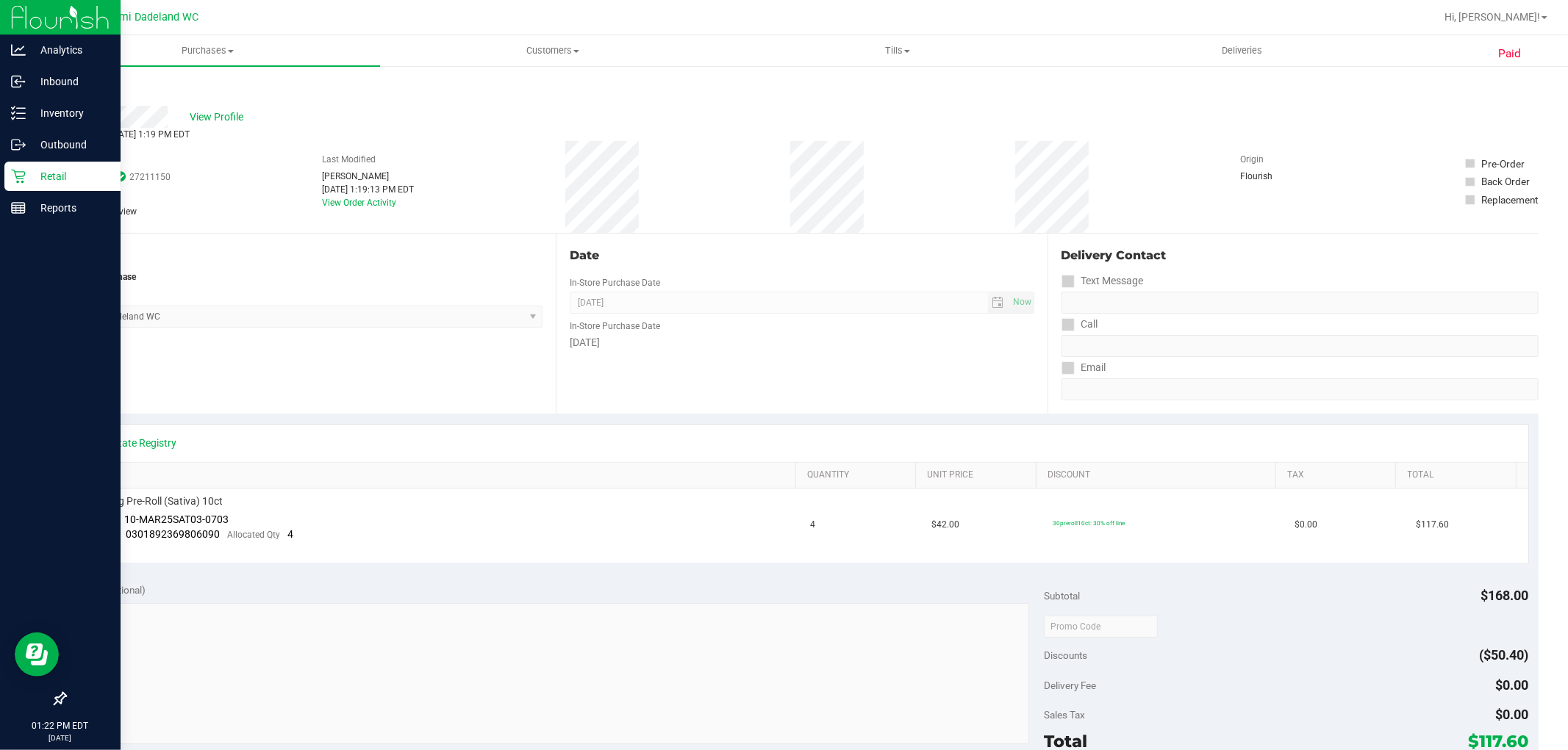
click at [24, 178] on icon at bounding box center [18, 176] width 15 height 15
